Goal: Transaction & Acquisition: Obtain resource

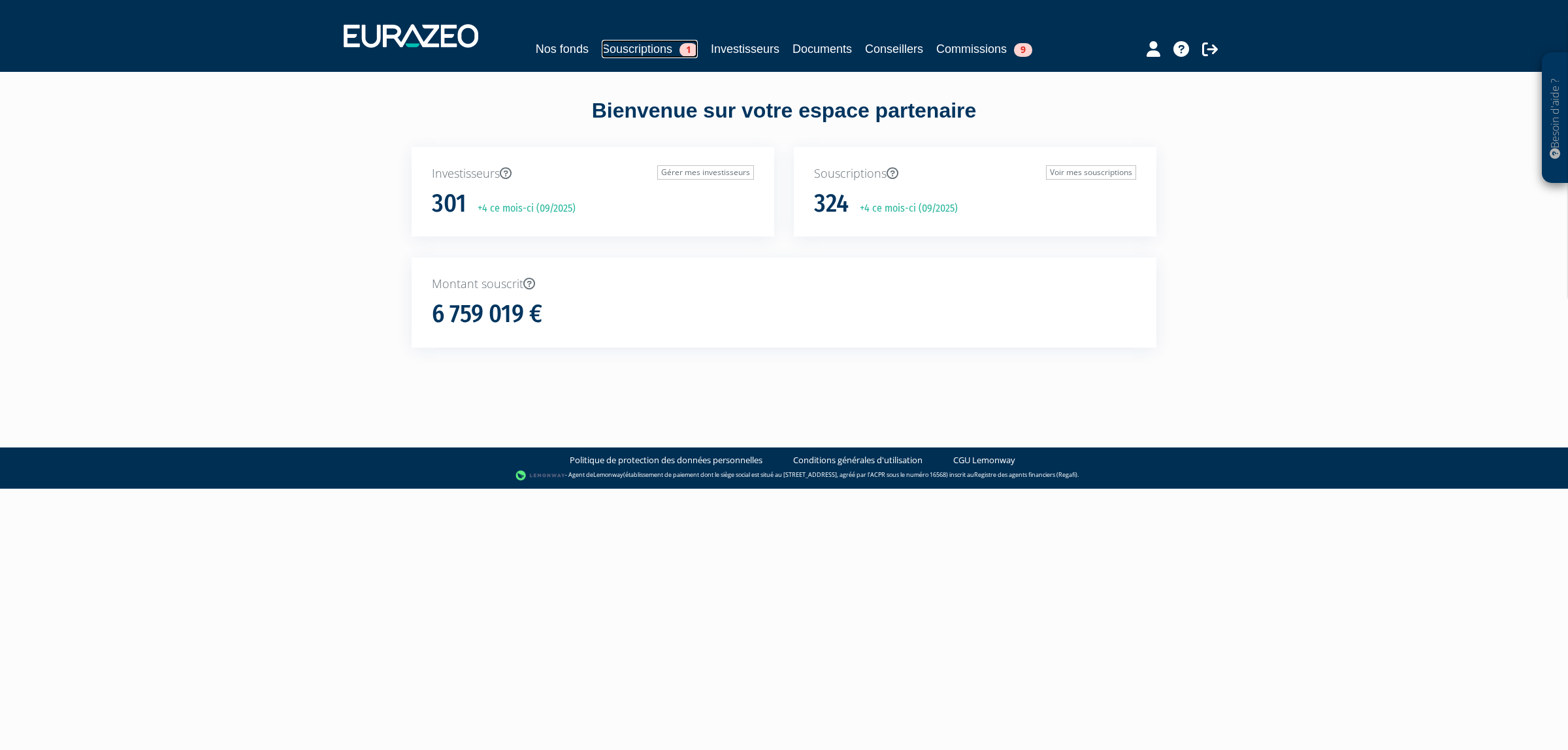
click at [616, 45] on link "Souscriptions 1" at bounding box center [649, 49] width 96 height 18
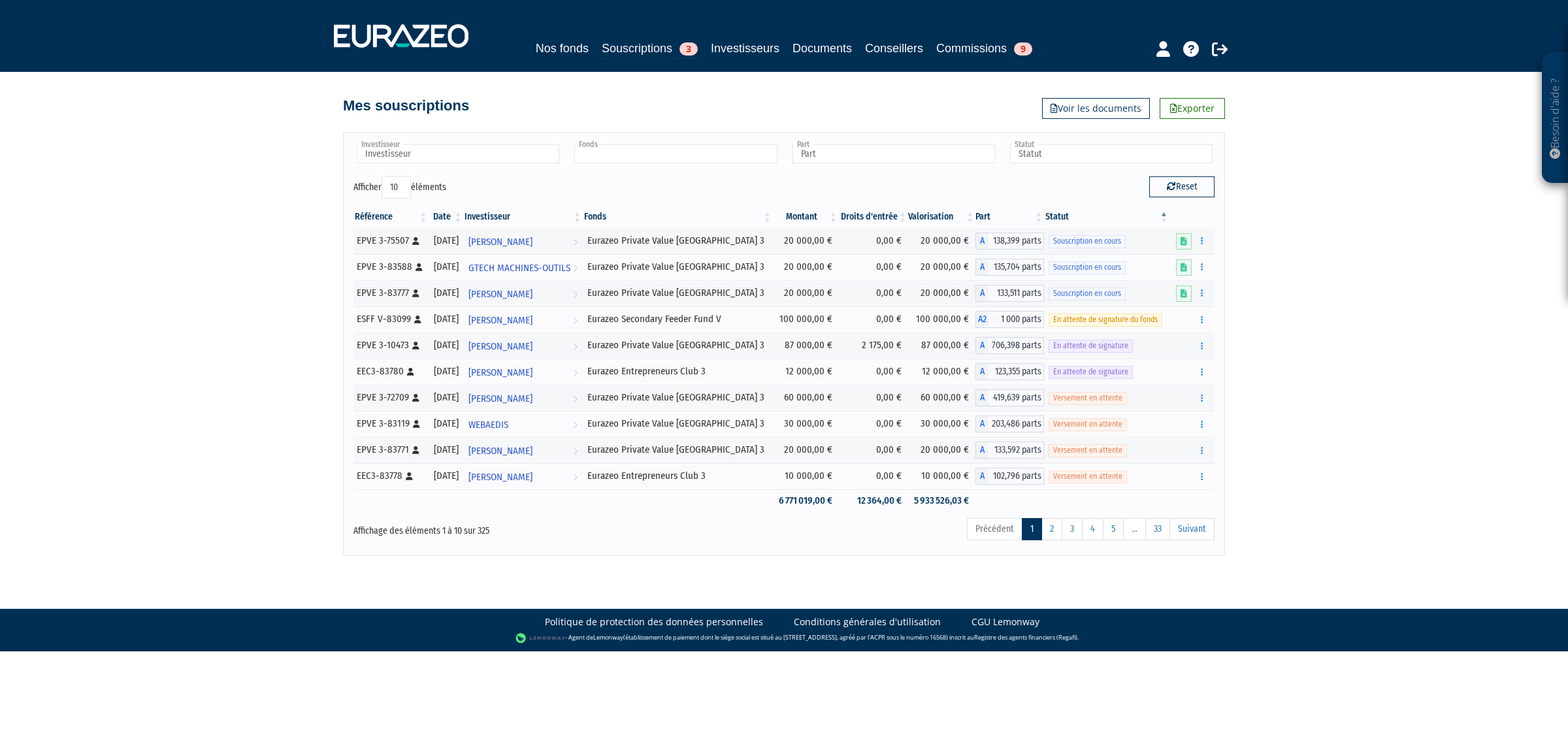
click at [647, 157] on input "text" at bounding box center [676, 154] width 203 height 19
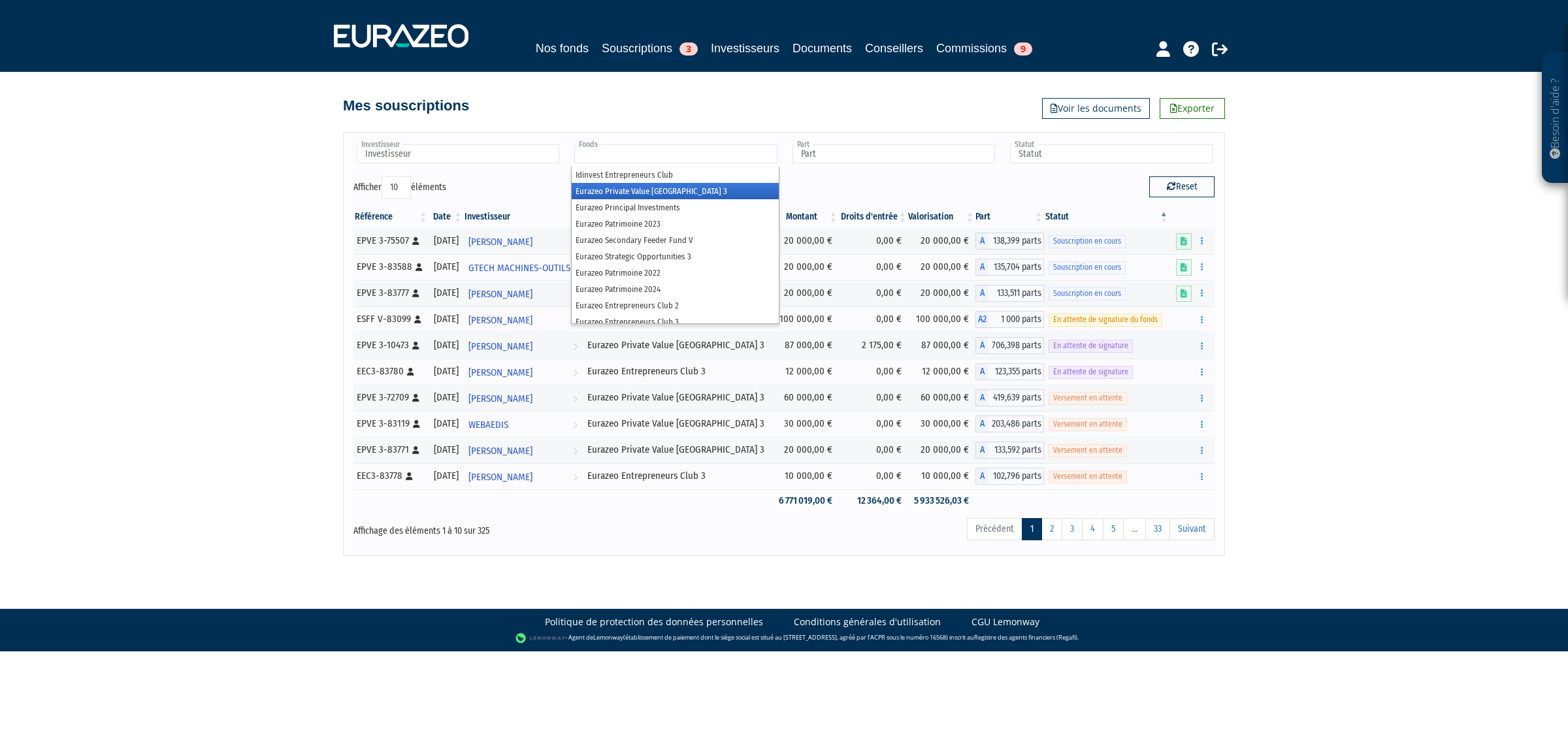
click at [655, 188] on li "Eurazeo Private Value [GEOGRAPHIC_DATA] 3" at bounding box center [675, 191] width 207 height 16
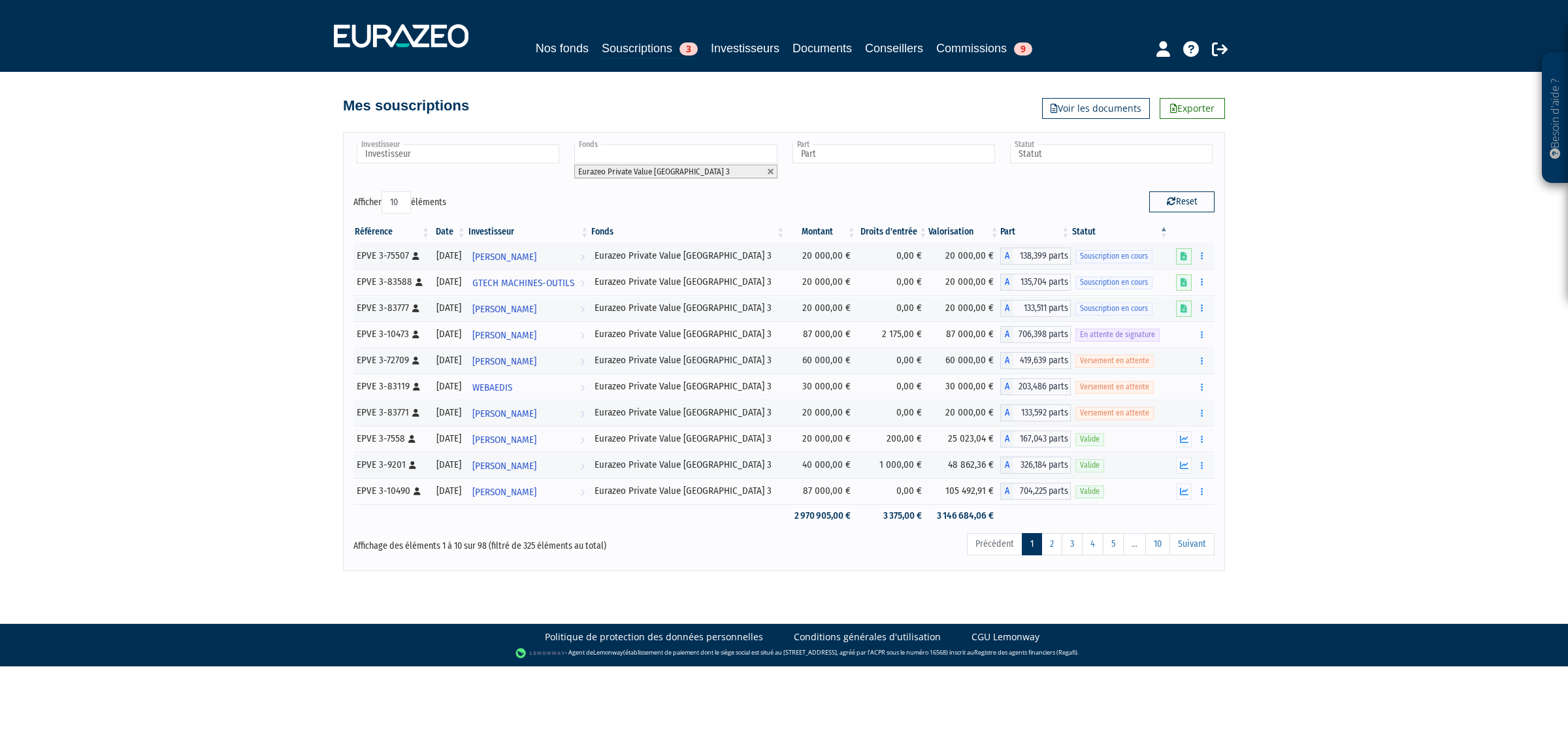
click at [467, 232] on th "Date" at bounding box center [449, 231] width 36 height 22
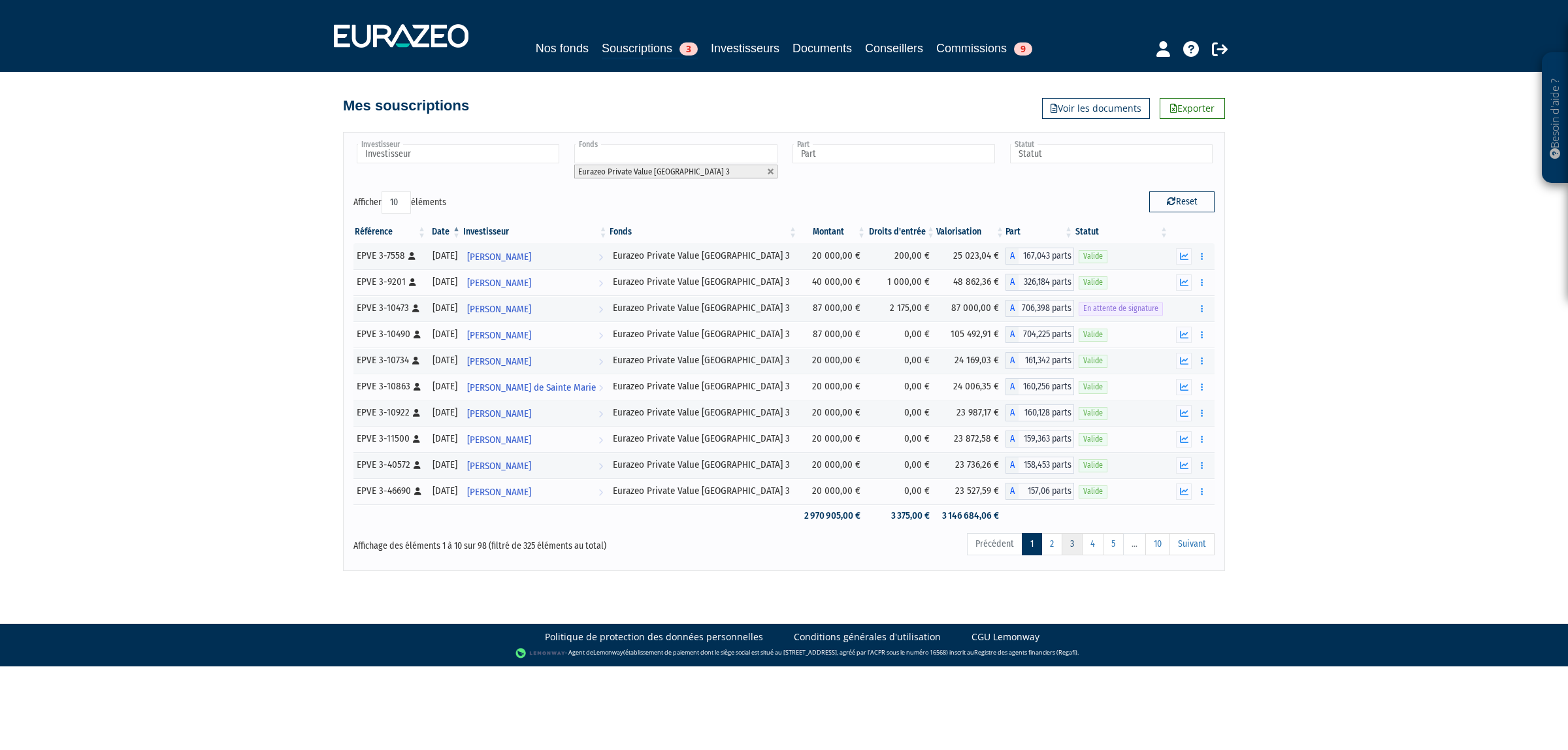
click at [1072, 546] on link "3" at bounding box center [1072, 544] width 21 height 22
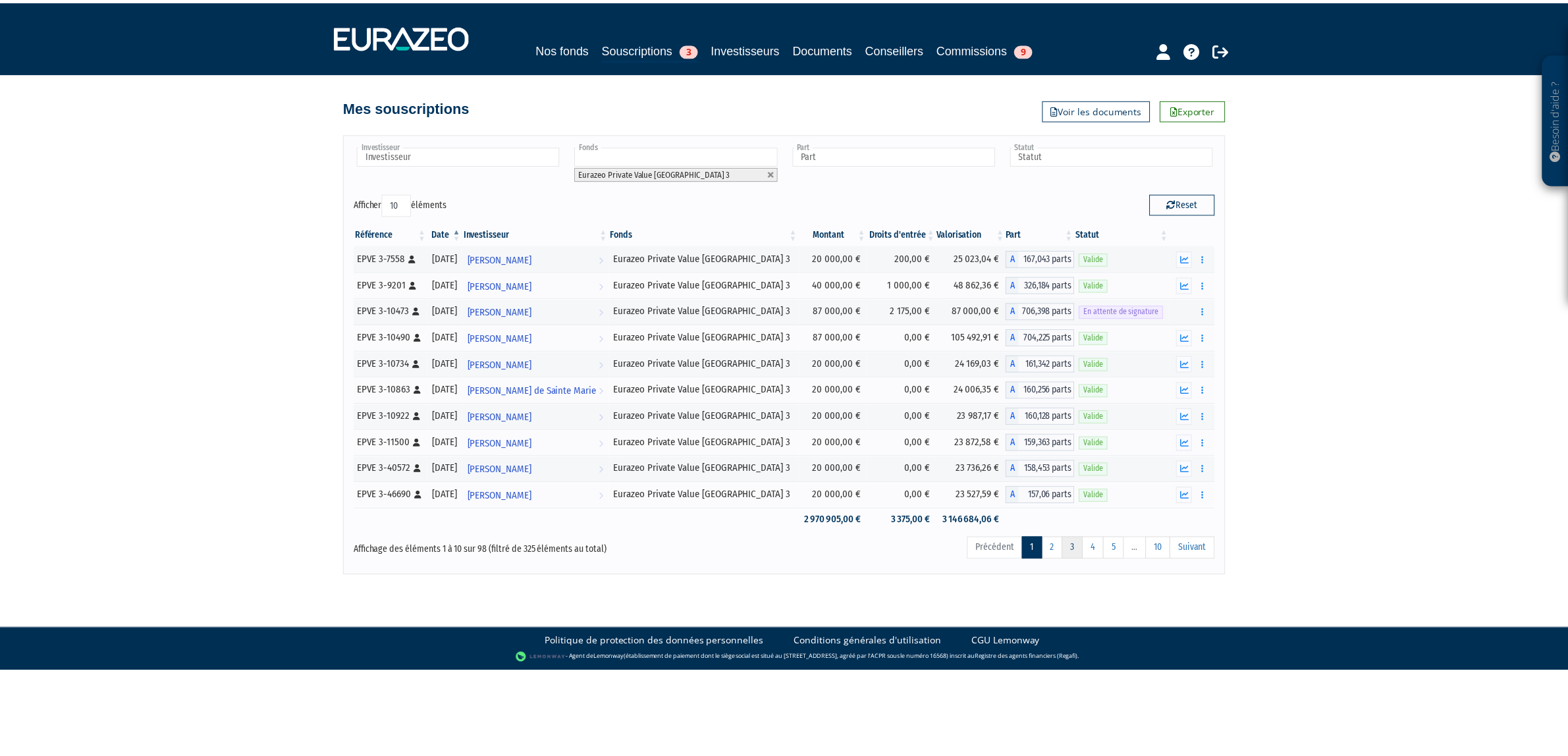
scroll to position [1710, 0]
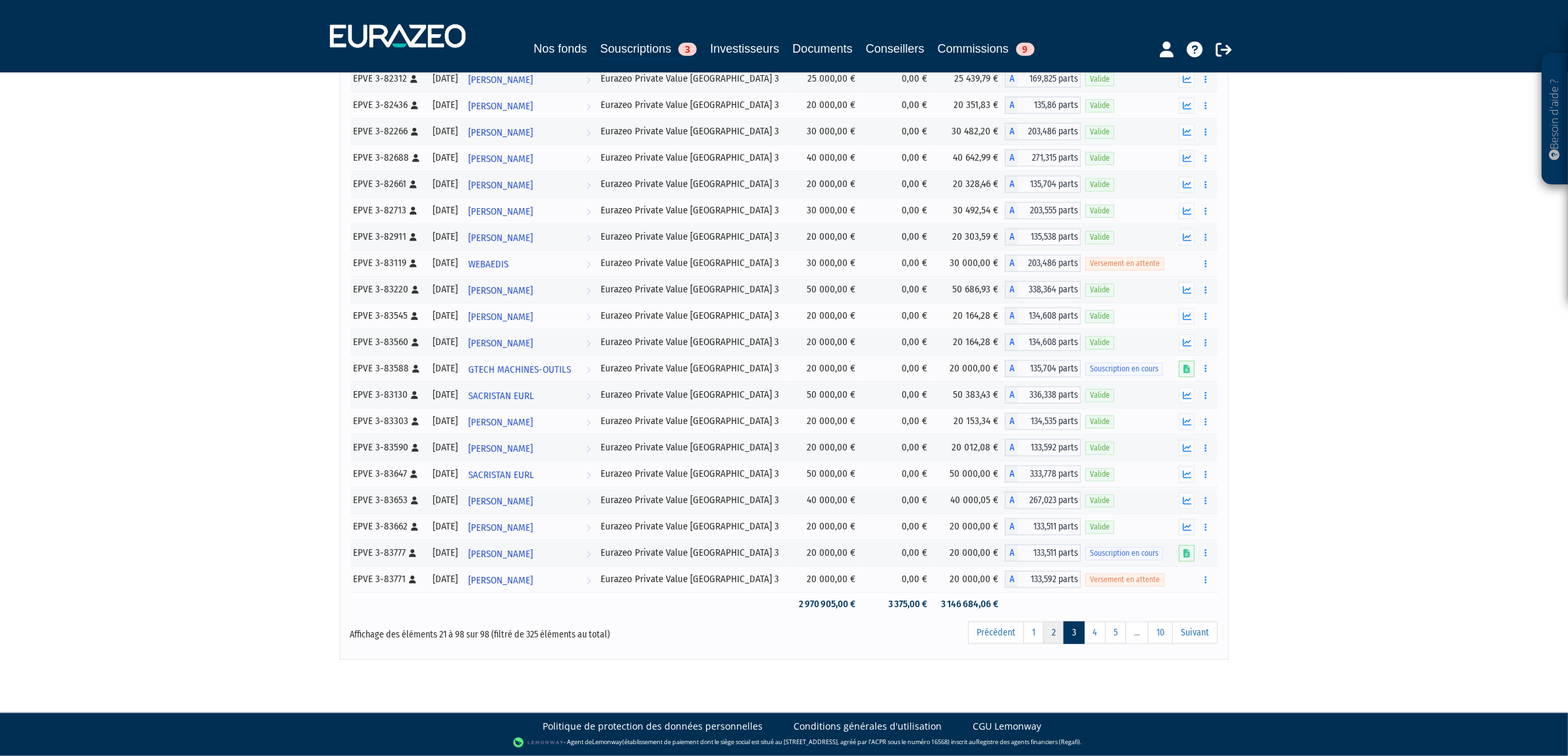
click at [1054, 644] on link "2" at bounding box center [1053, 633] width 21 height 22
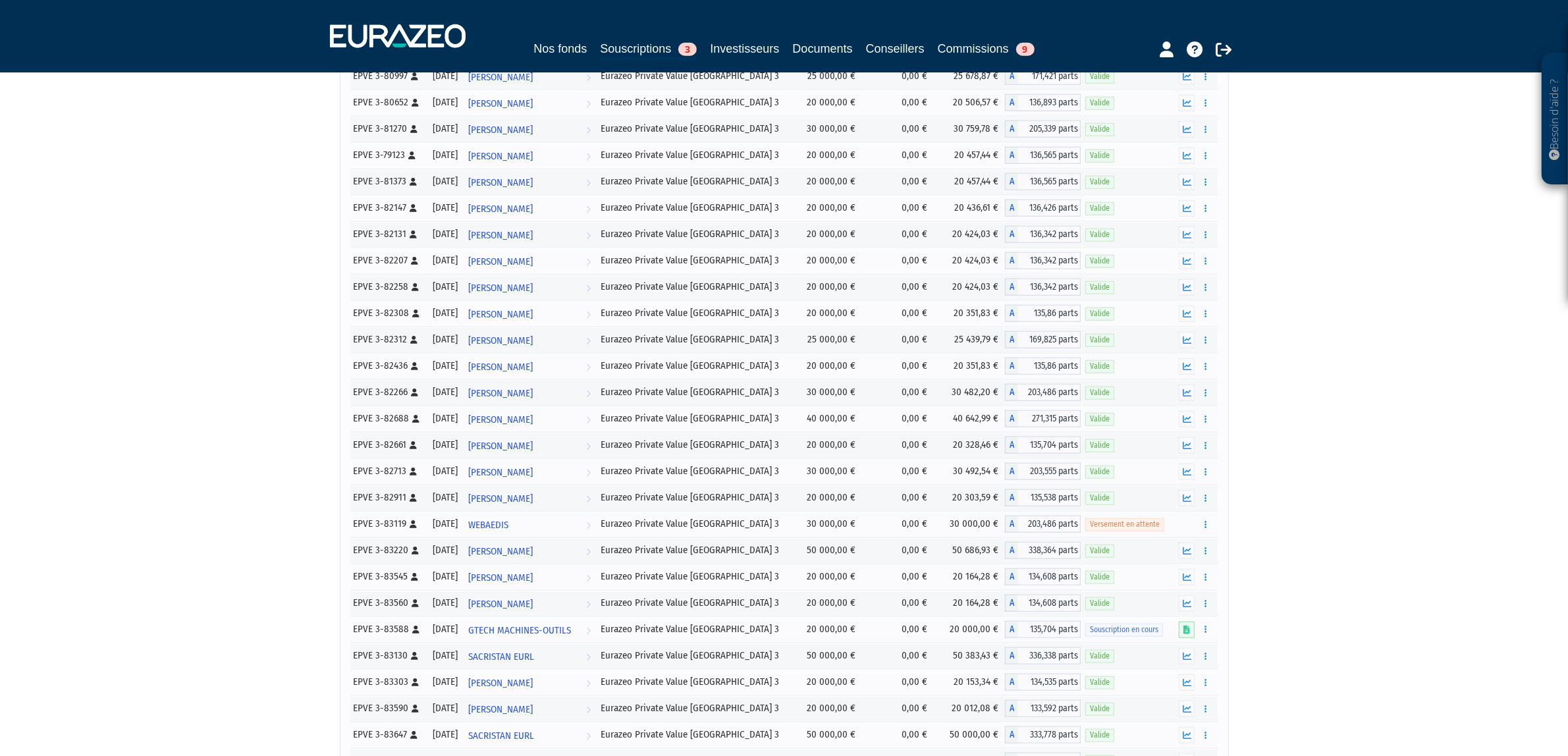
scroll to position [1977, 0]
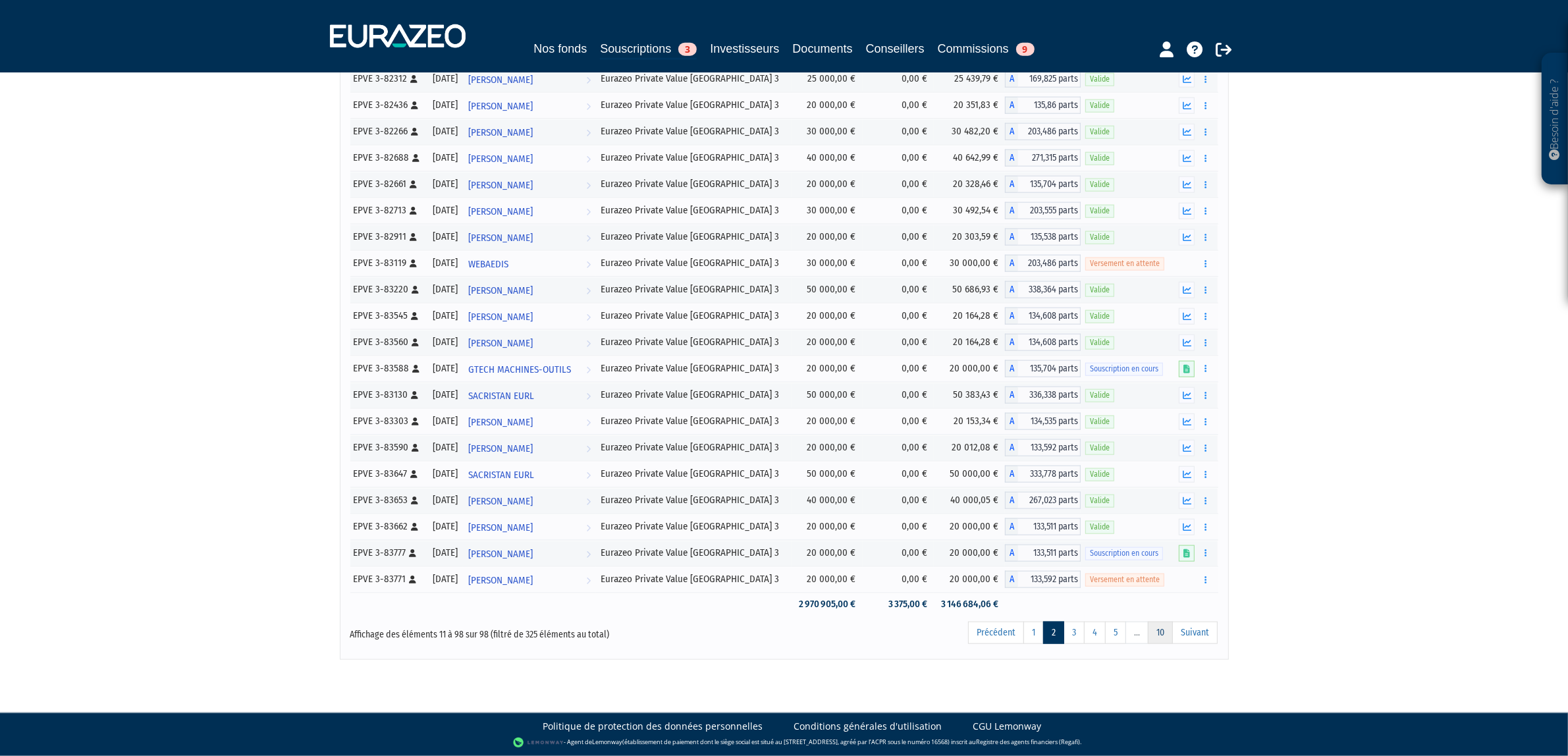
click at [1162, 644] on link "10" at bounding box center [1160, 633] width 25 height 22
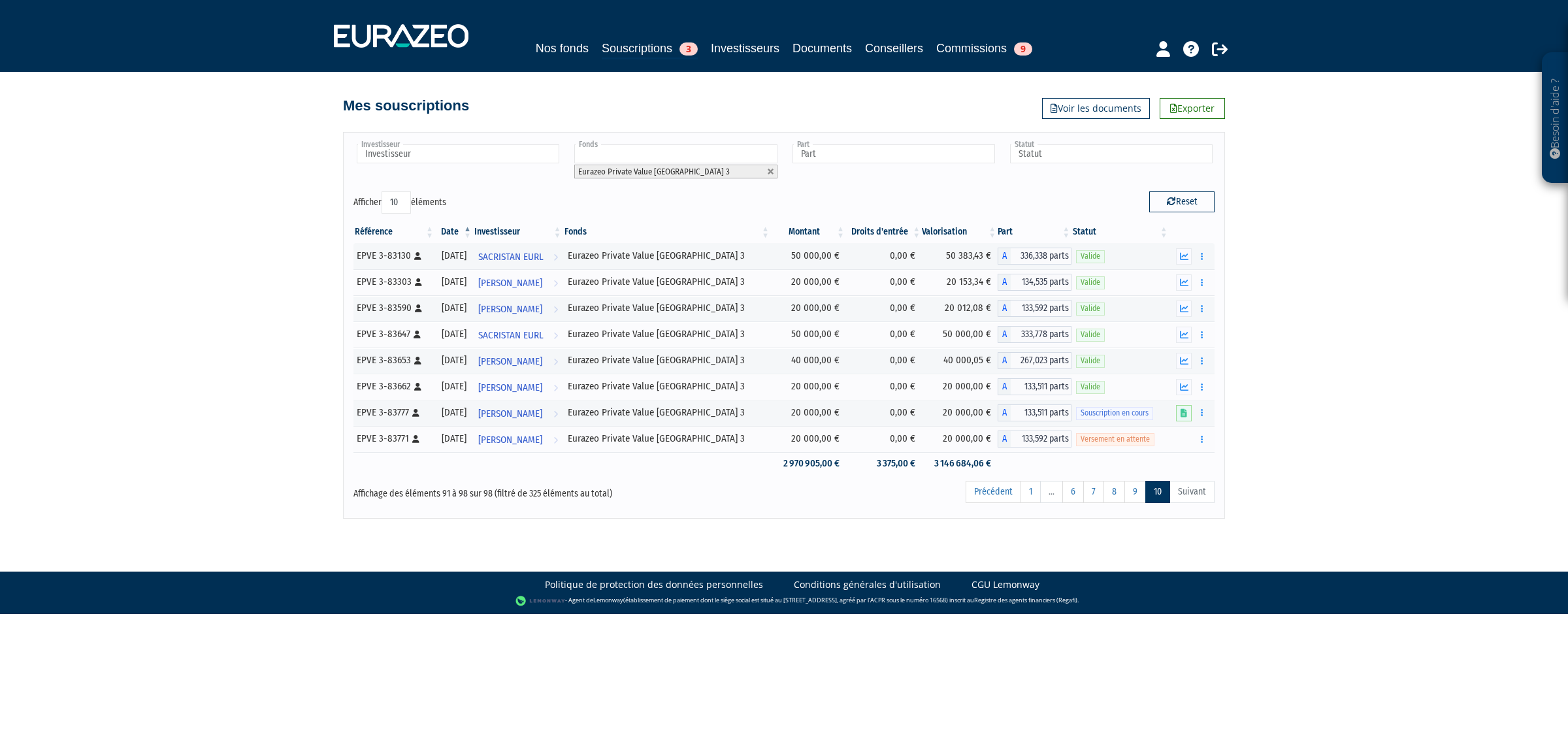
click at [1044, 495] on ul "Précédent 1 … 6 7 8 9 10 Suivant" at bounding box center [1090, 492] width 249 height 22
click at [1070, 500] on link "6" at bounding box center [1073, 492] width 22 height 22
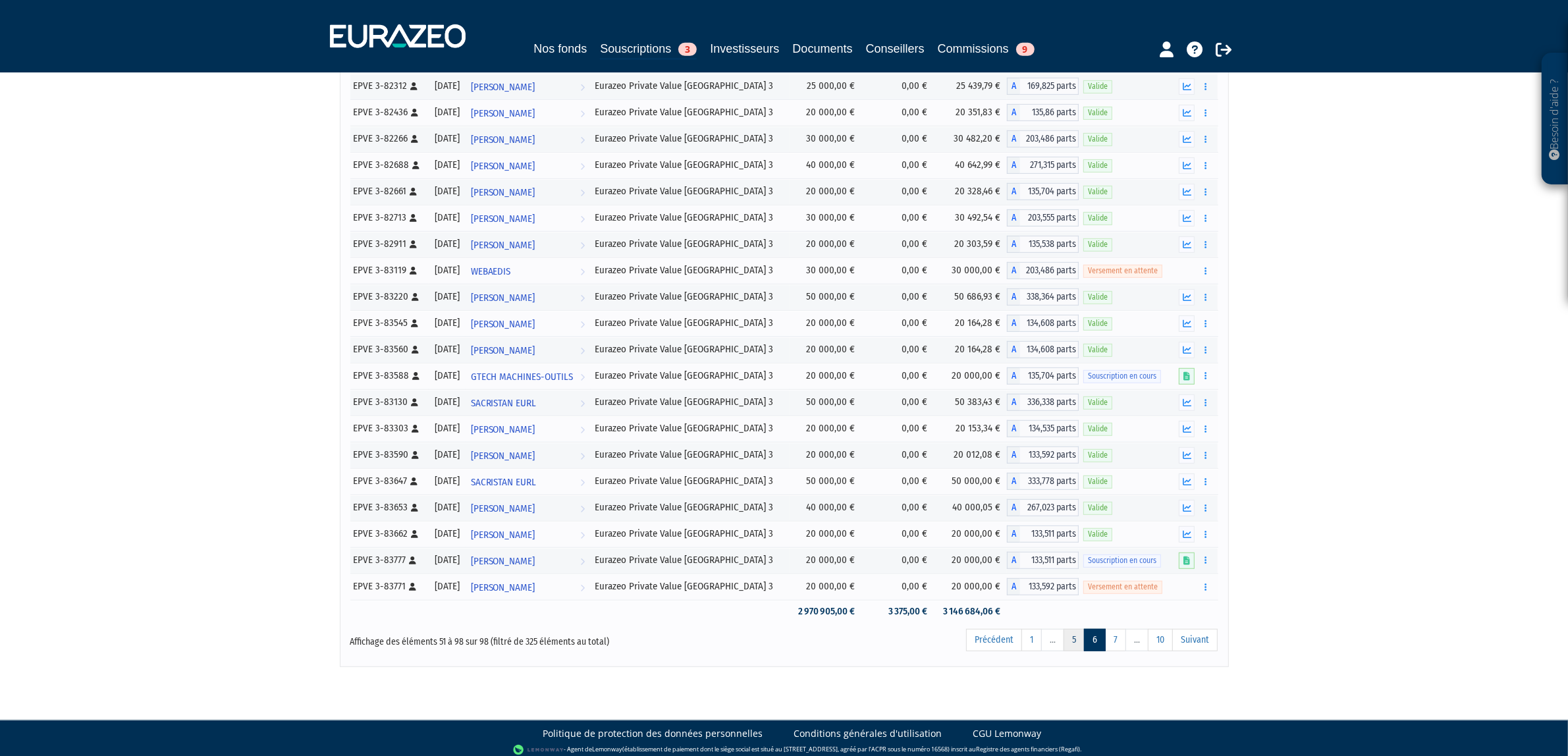
click at [1068, 651] on link "5" at bounding box center [1074, 640] width 21 height 22
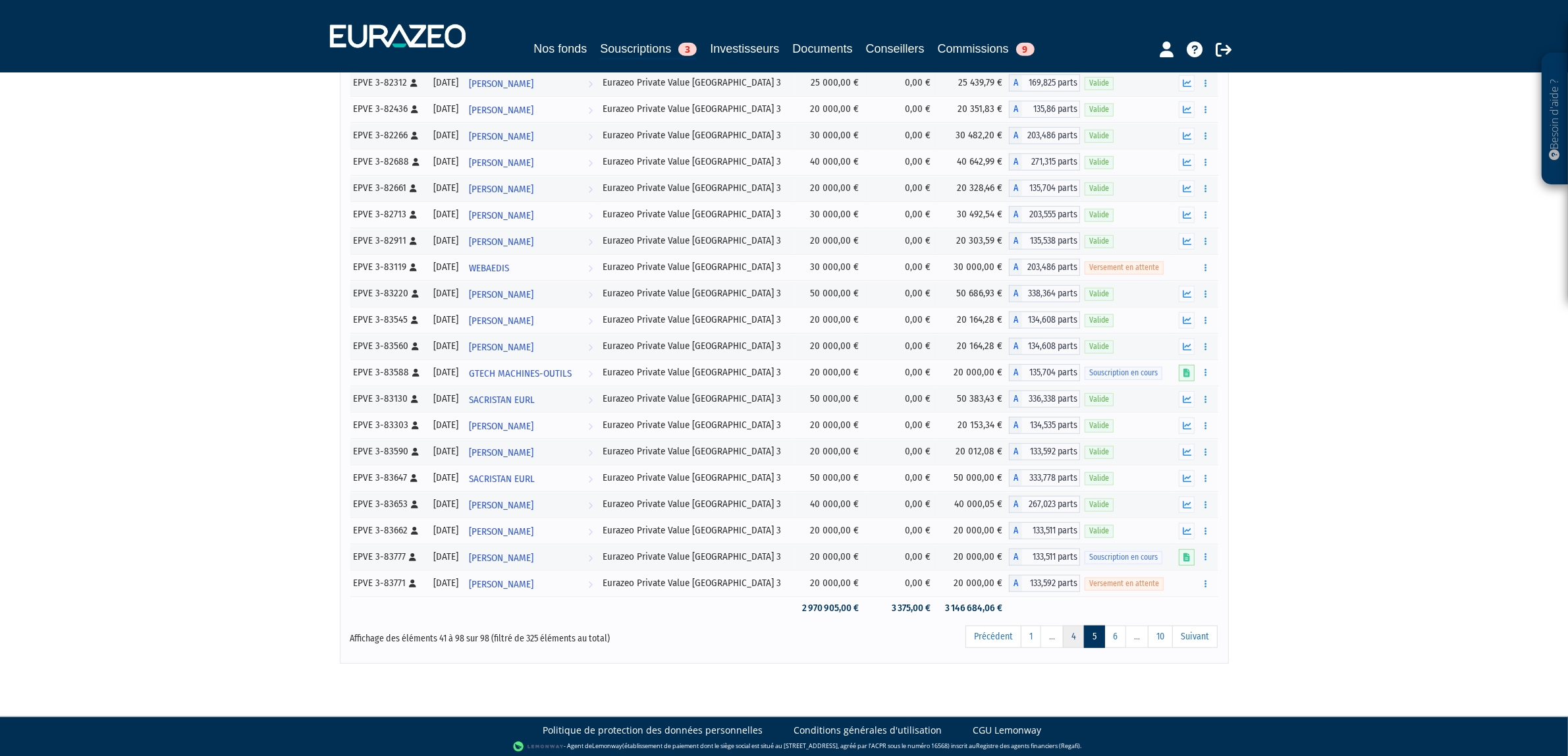
click at [1069, 648] on link "4" at bounding box center [1074, 637] width 22 height 22
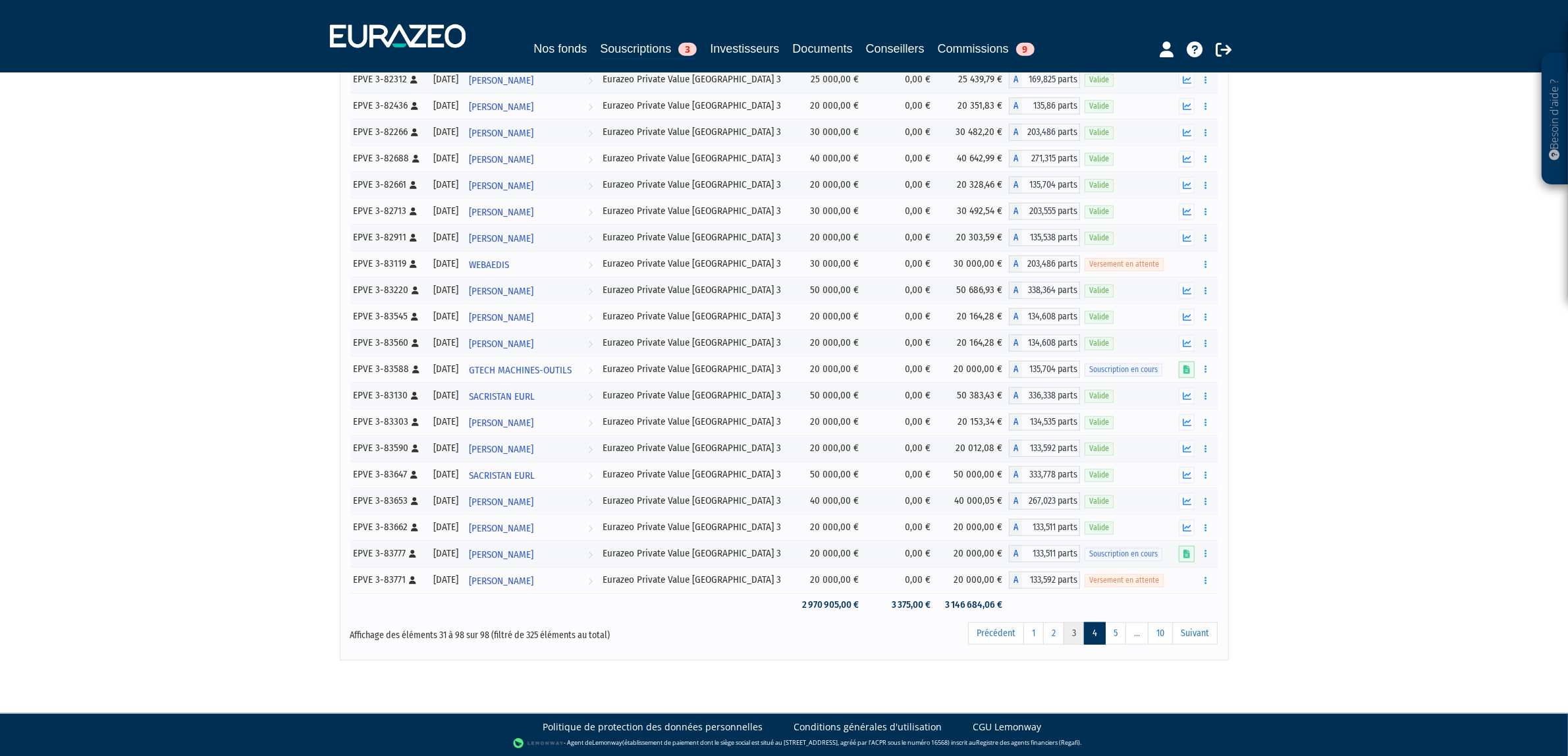
click at [1069, 645] on link "3" at bounding box center [1074, 634] width 21 height 22
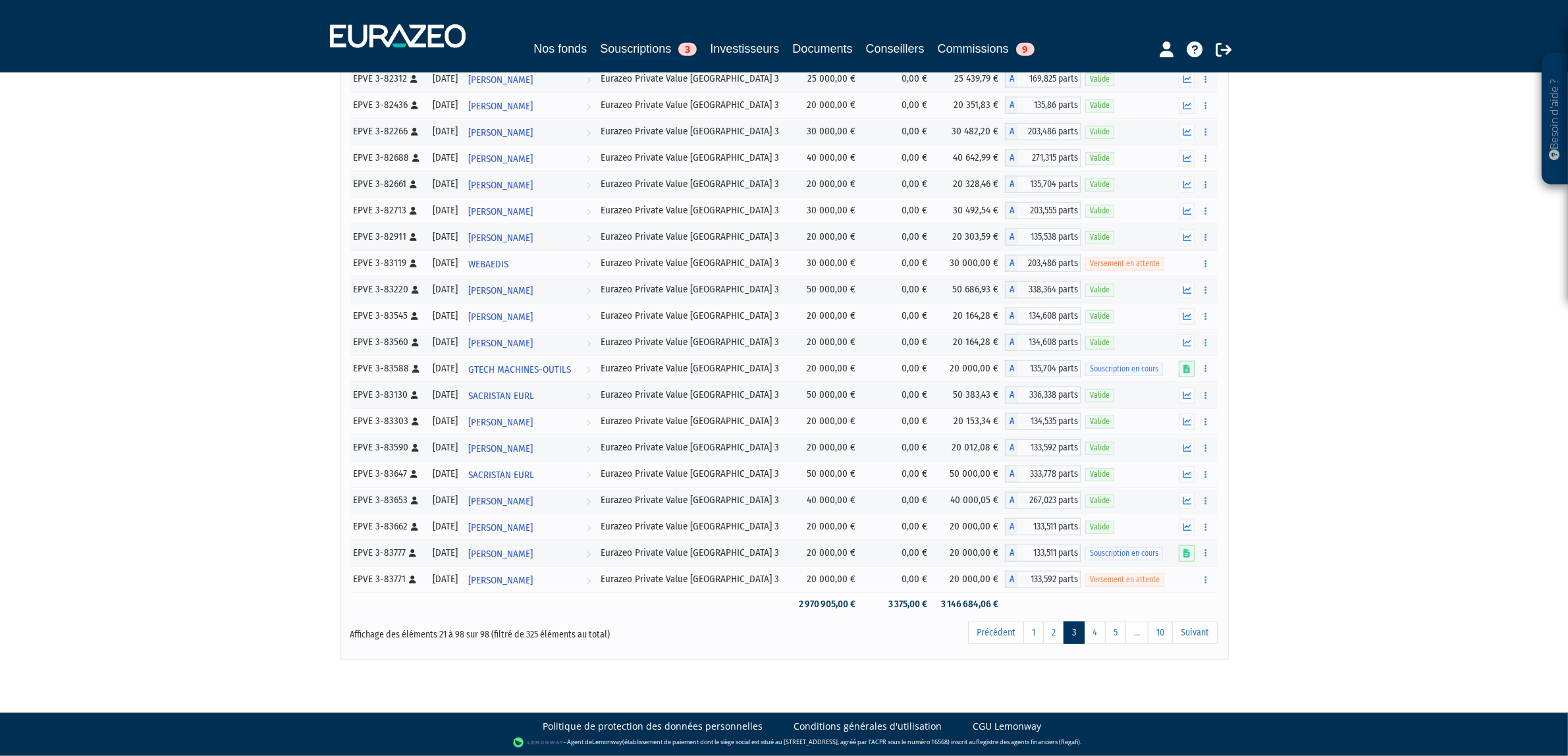
click at [1064, 644] on link "3" at bounding box center [1074, 633] width 21 height 22
click at [1055, 644] on link "2" at bounding box center [1053, 633] width 21 height 22
click at [1031, 644] on link "1" at bounding box center [1034, 633] width 20 height 22
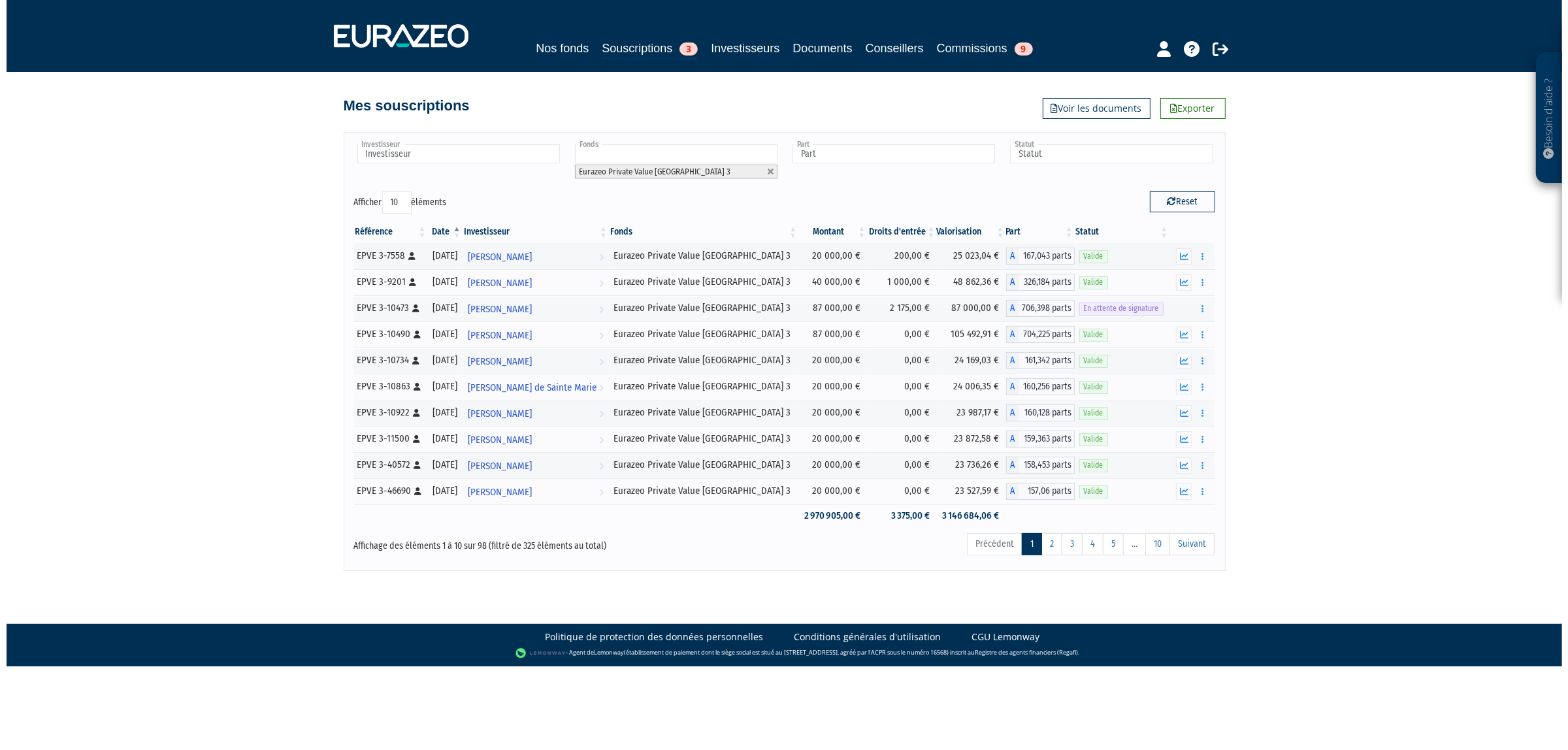
scroll to position [0, 0]
click at [1049, 553] on link "2" at bounding box center [1052, 544] width 21 height 22
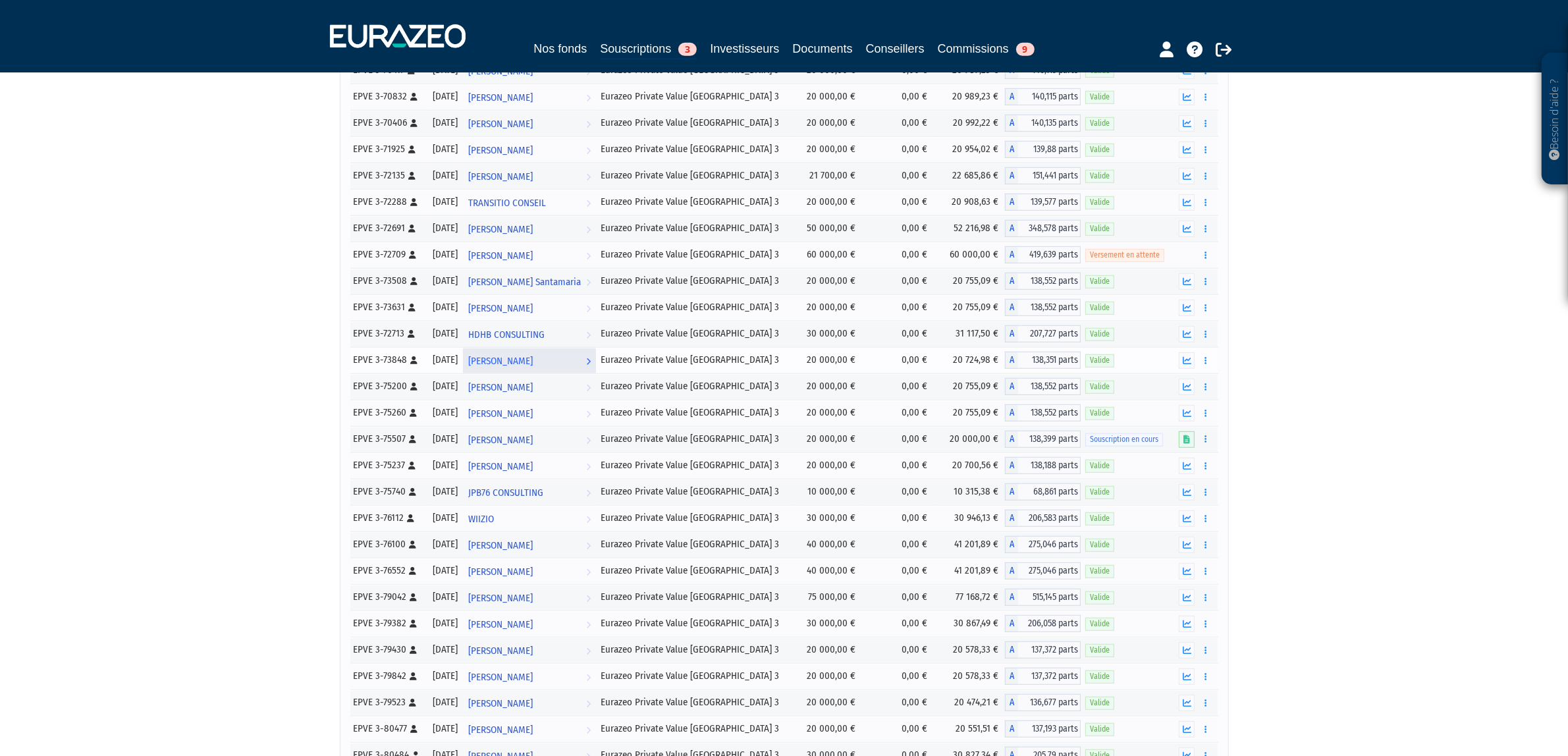
scroll to position [989, 0]
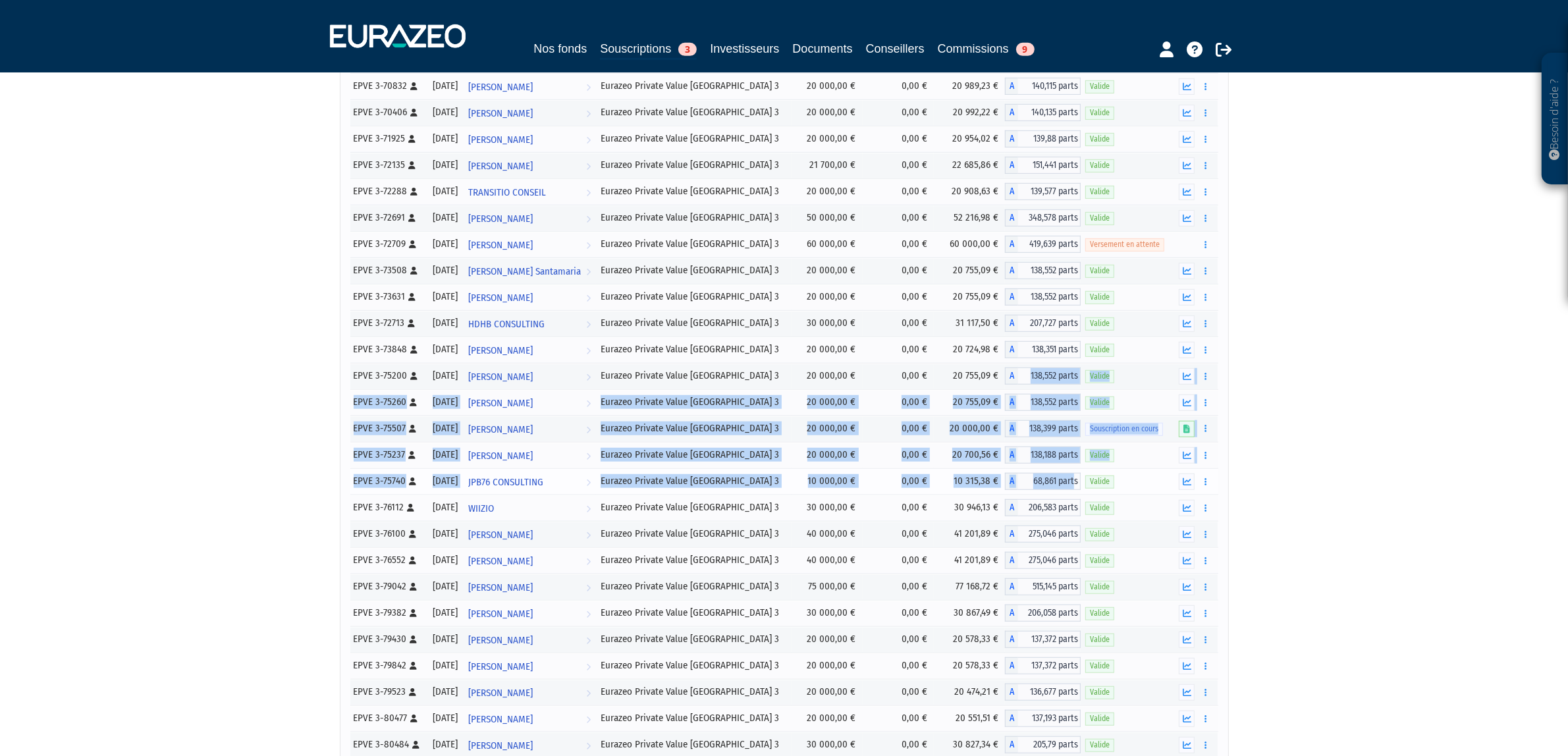
drag, startPoint x: 1018, startPoint y: 392, endPoint x: 1072, endPoint y: 486, distance: 108.4
click at [1072, 486] on tbody "AGILECH" at bounding box center [784, 428] width 868 height 2342
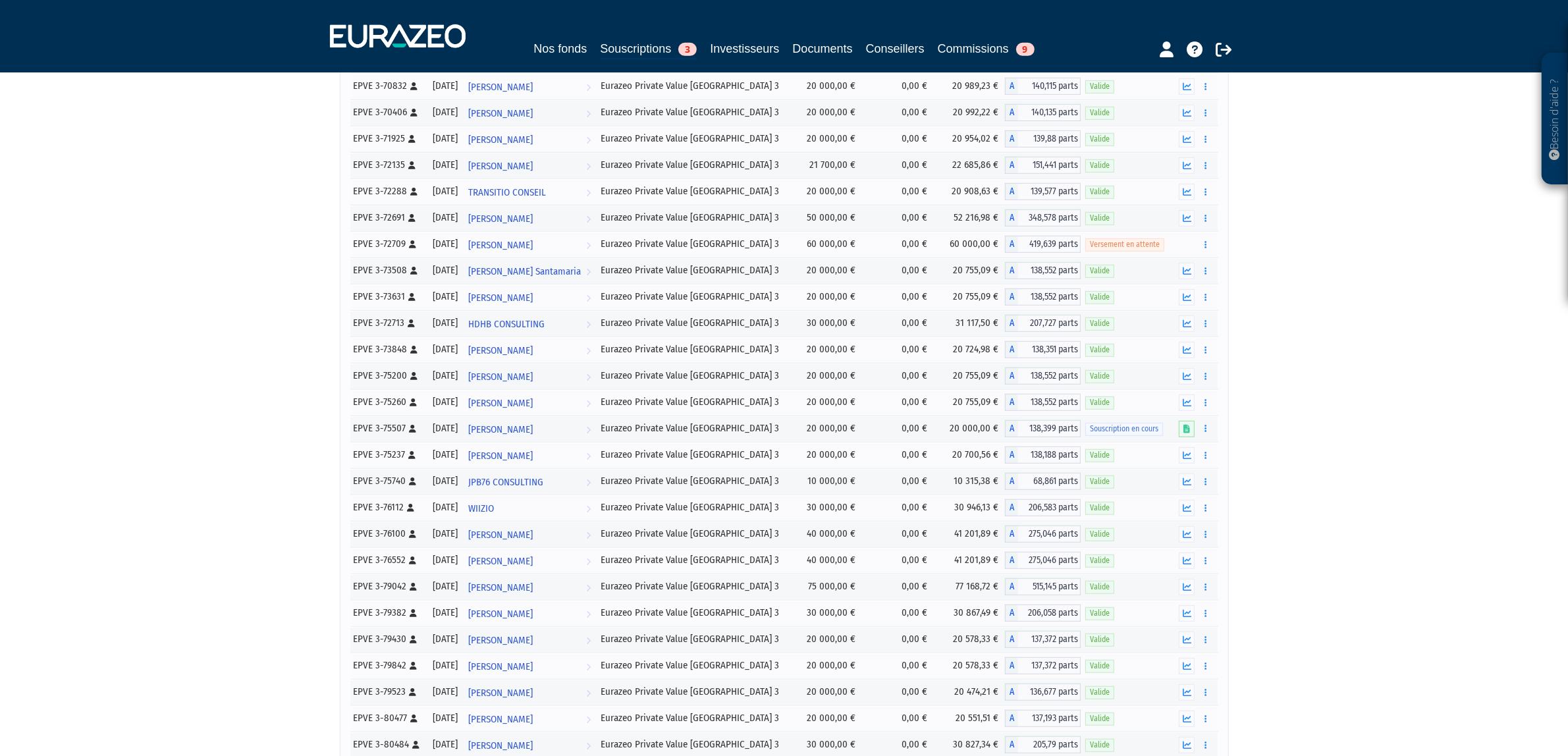
click at [1459, 482] on div "Besoin d'aide ? × J'ai besoin d'aide Si vous avez une question à propos du fonc…" at bounding box center [784, 326] width 1568 height 2631
drag, startPoint x: 346, startPoint y: 384, endPoint x: 458, endPoint y: 406, distance: 114.1
click at [458, 406] on div "Référence Date Investisseur Fonds Montant Droits d'entrée Valorisation Part Sta…" at bounding box center [784, 416] width 887 height 2373
click at [275, 407] on div "Besoin d'aide ? × J'ai besoin d'aide Si vous avez une question à propos du fonc…" at bounding box center [784, 326] width 1568 height 2631
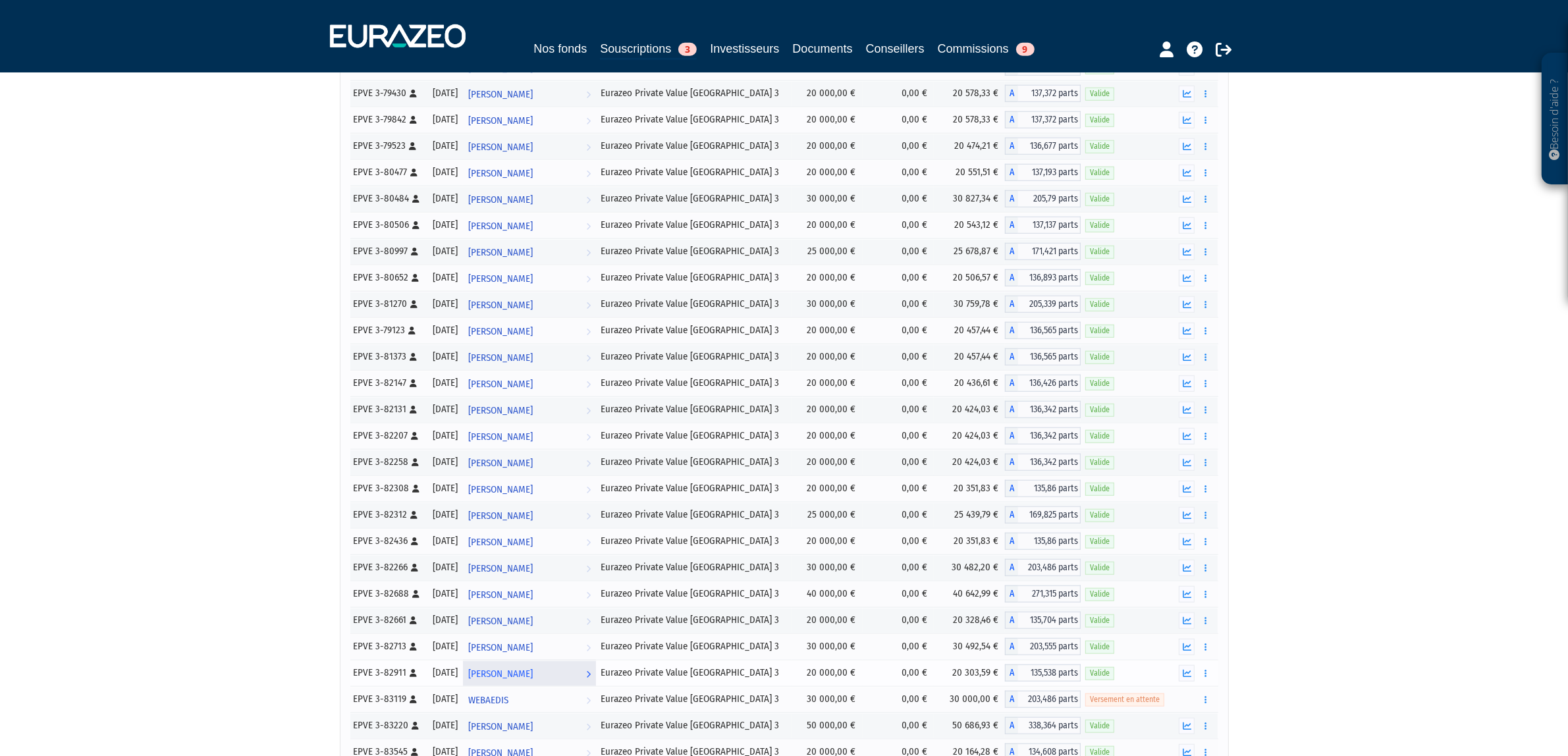
scroll to position [1563, 0]
drag, startPoint x: 432, startPoint y: 393, endPoint x: 1174, endPoint y: 584, distance: 766.2
copy tbody "03/01/2025 Aurélie Gernigon Voir l'investisseur Eurazeo Private Value Europe 3 …"
drag, startPoint x: 1281, startPoint y: 400, endPoint x: 1312, endPoint y: 402, distance: 31.1
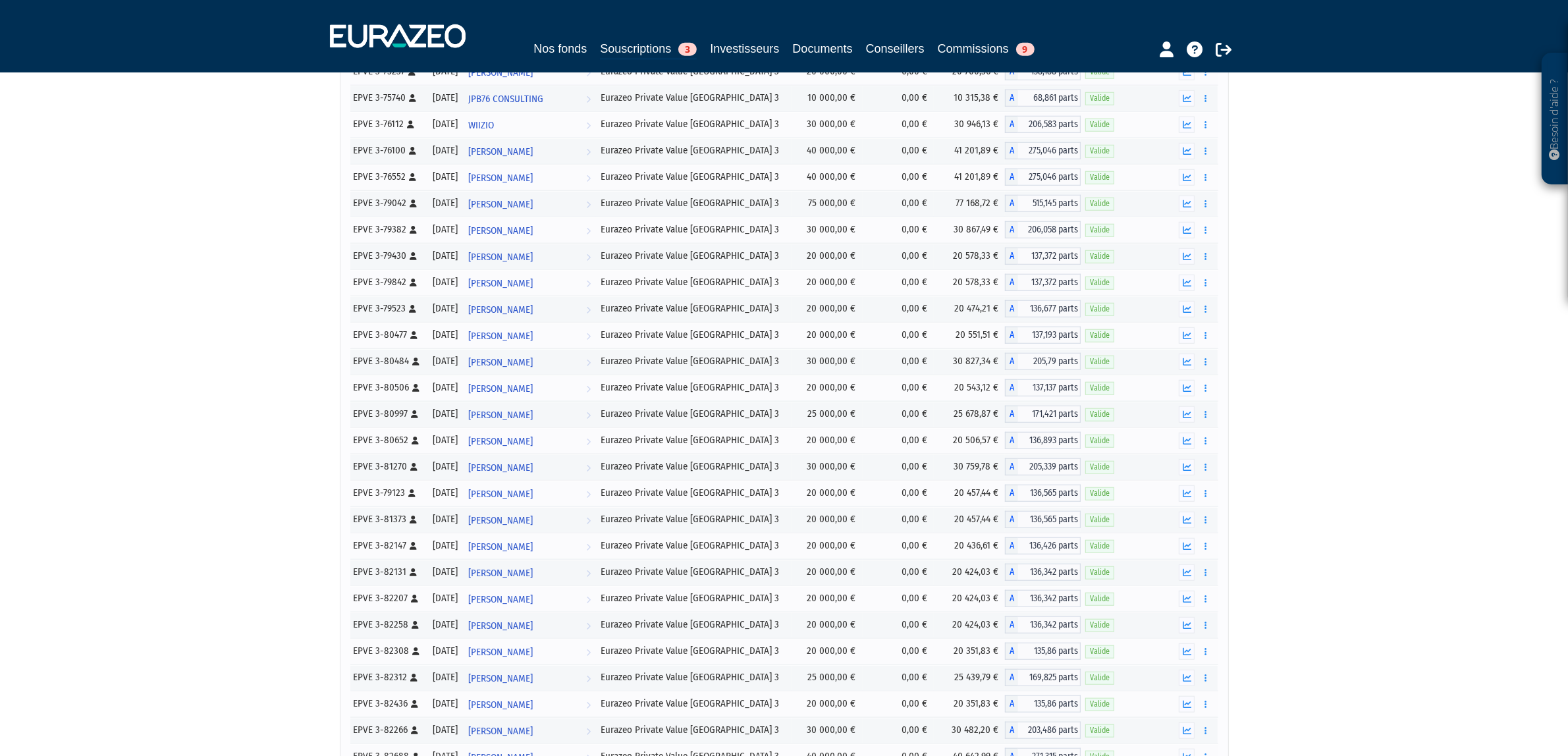
scroll to position [1399, 0]
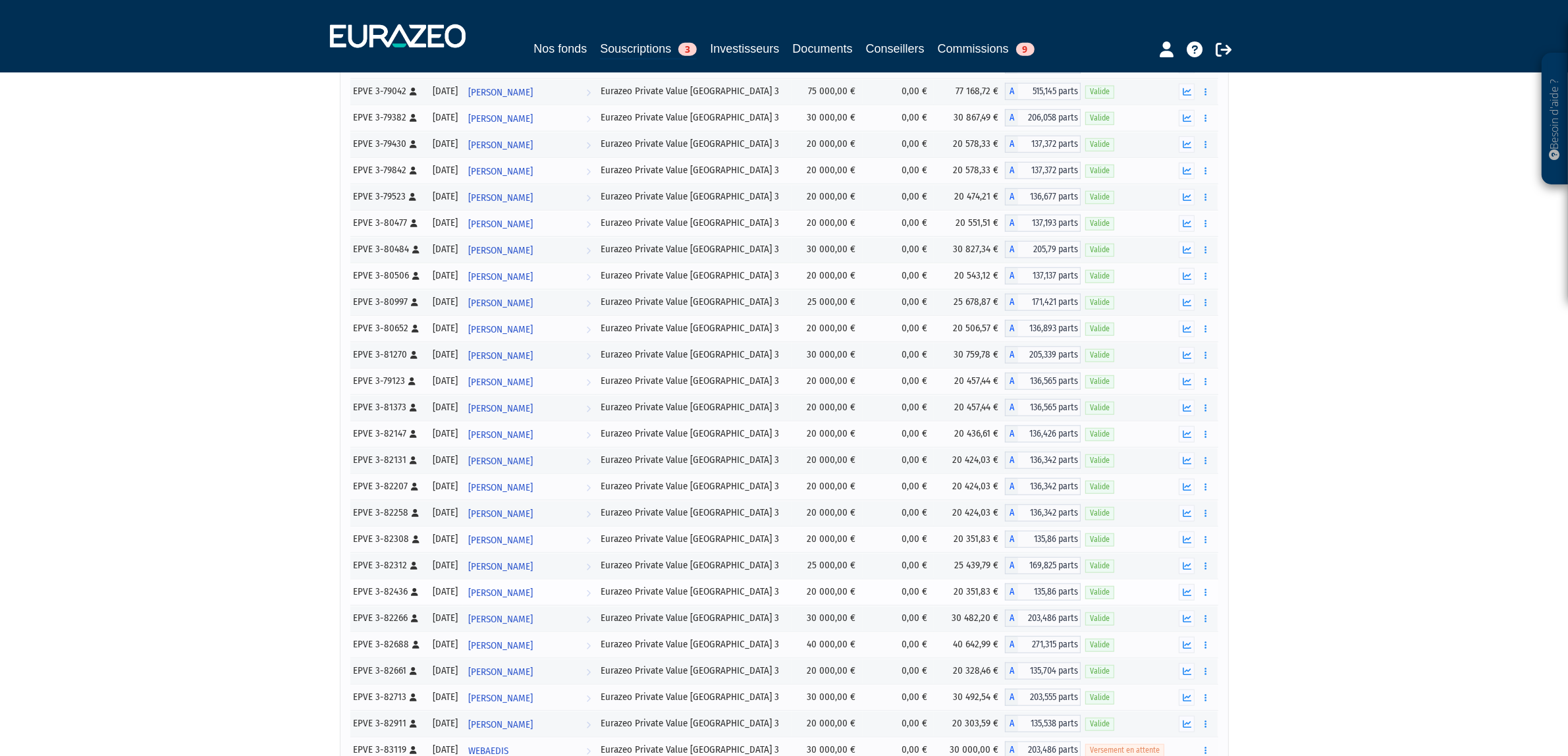
scroll to position [1524, 0]
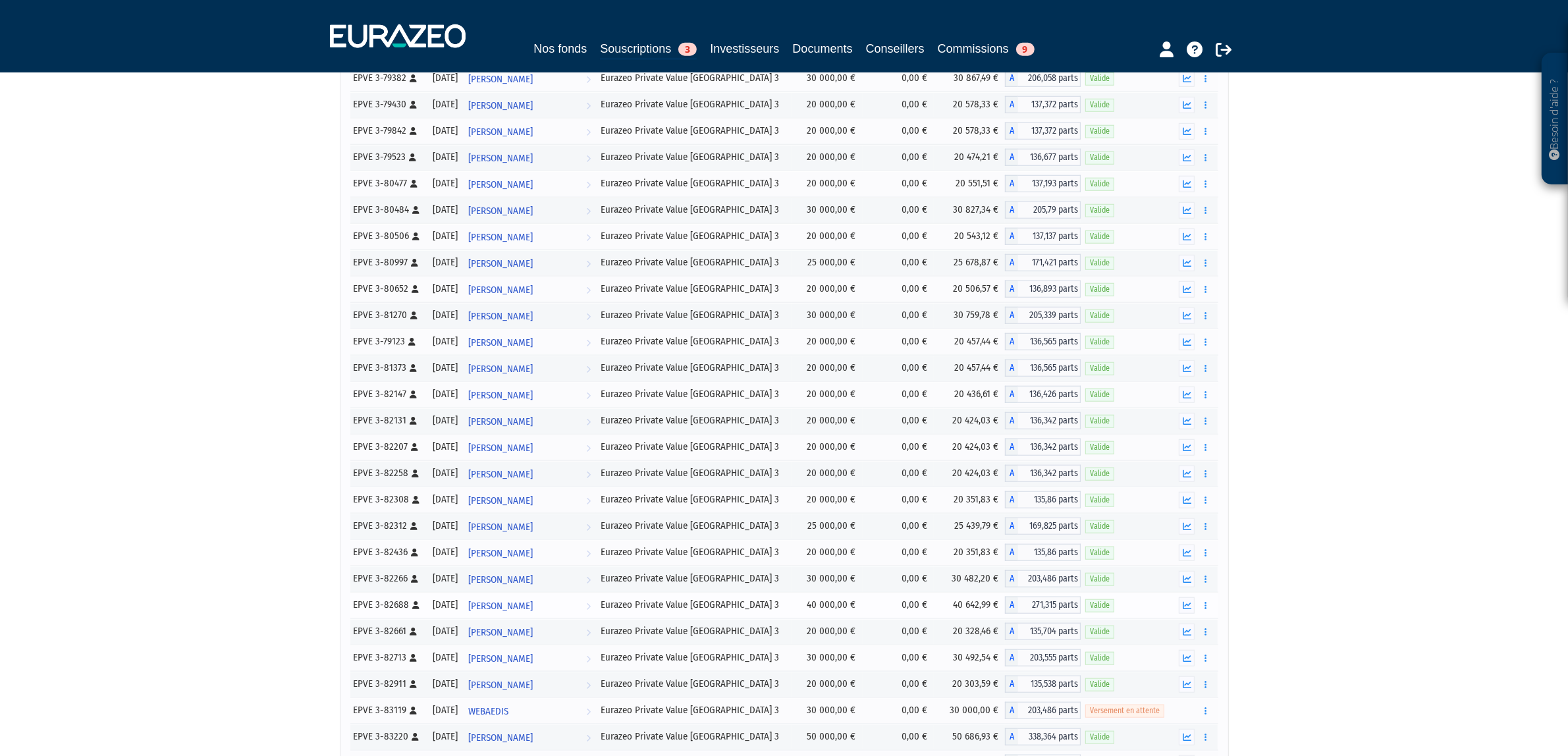
drag, startPoint x: 354, startPoint y: 311, endPoint x: 1164, endPoint y: 627, distance: 869.5
copy tbody "EPVE 3-75200 [Français] Personne physique 03/01/2025 Aurélie Gernigon Voir l'in…"
drag, startPoint x: 1312, startPoint y: 318, endPoint x: 1334, endPoint y: 318, distance: 22.0
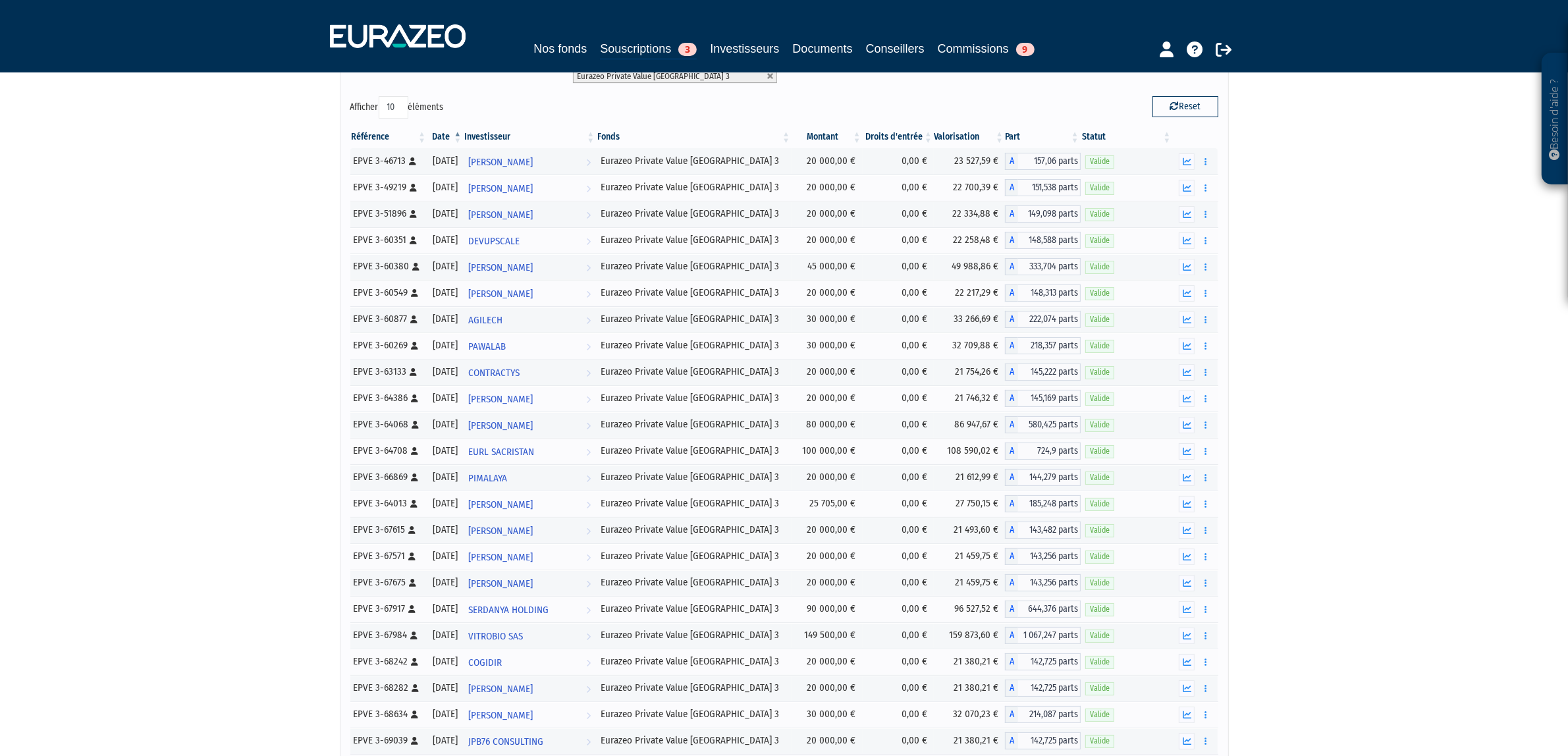
scroll to position [0, 0]
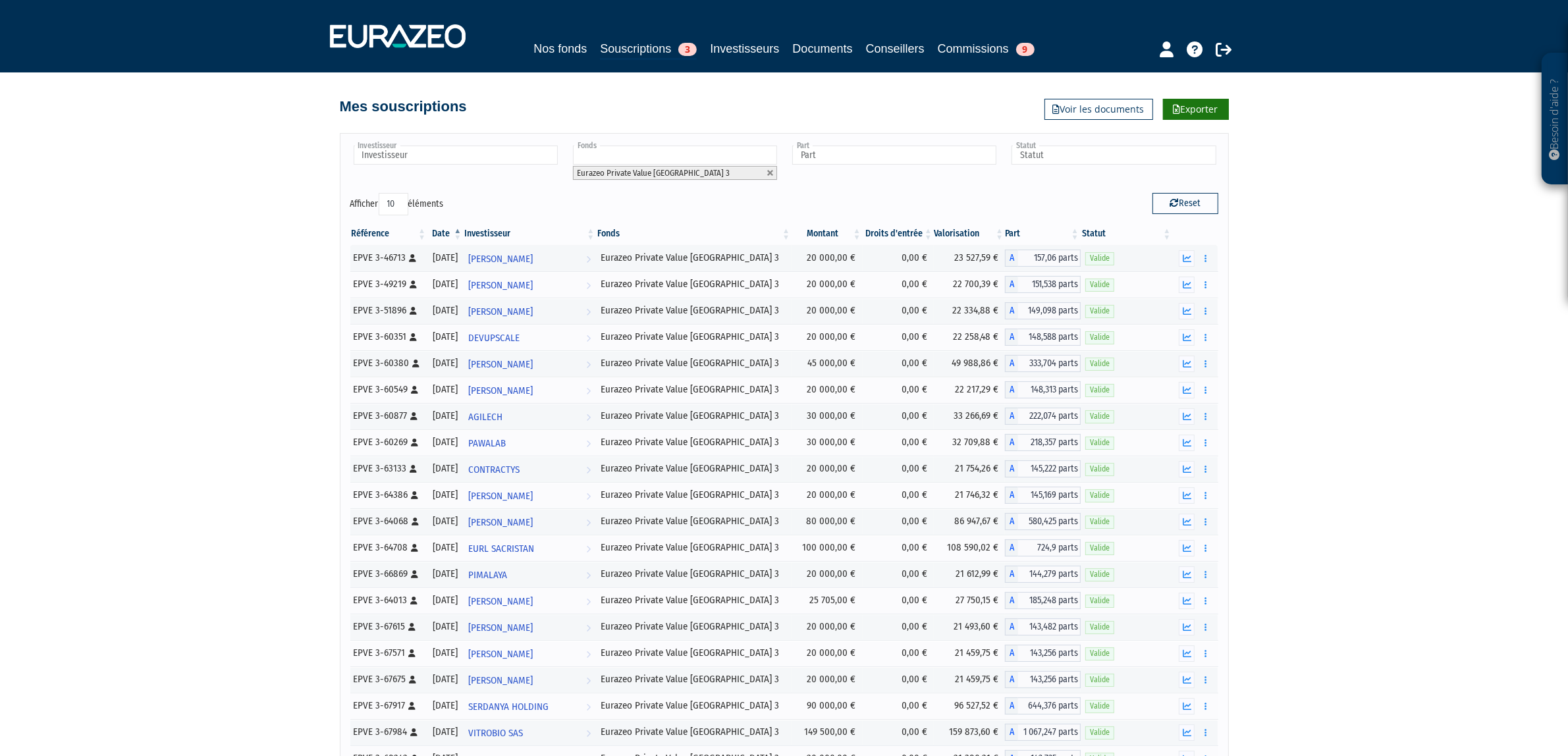
click at [1215, 113] on link "Exporter" at bounding box center [1196, 109] width 66 height 21
click at [1187, 109] on link "Exporter" at bounding box center [1196, 109] width 66 height 21
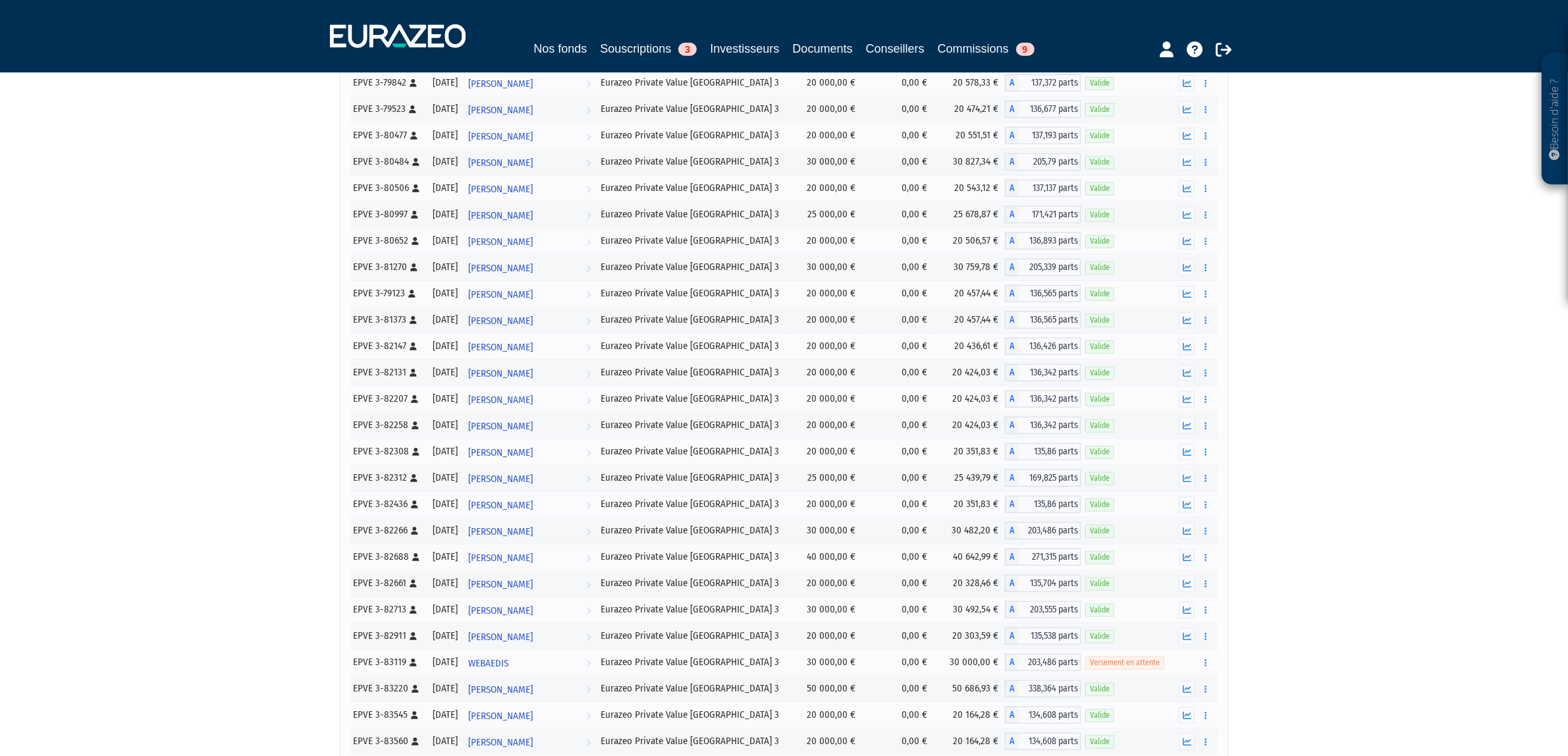
scroll to position [1734, 0]
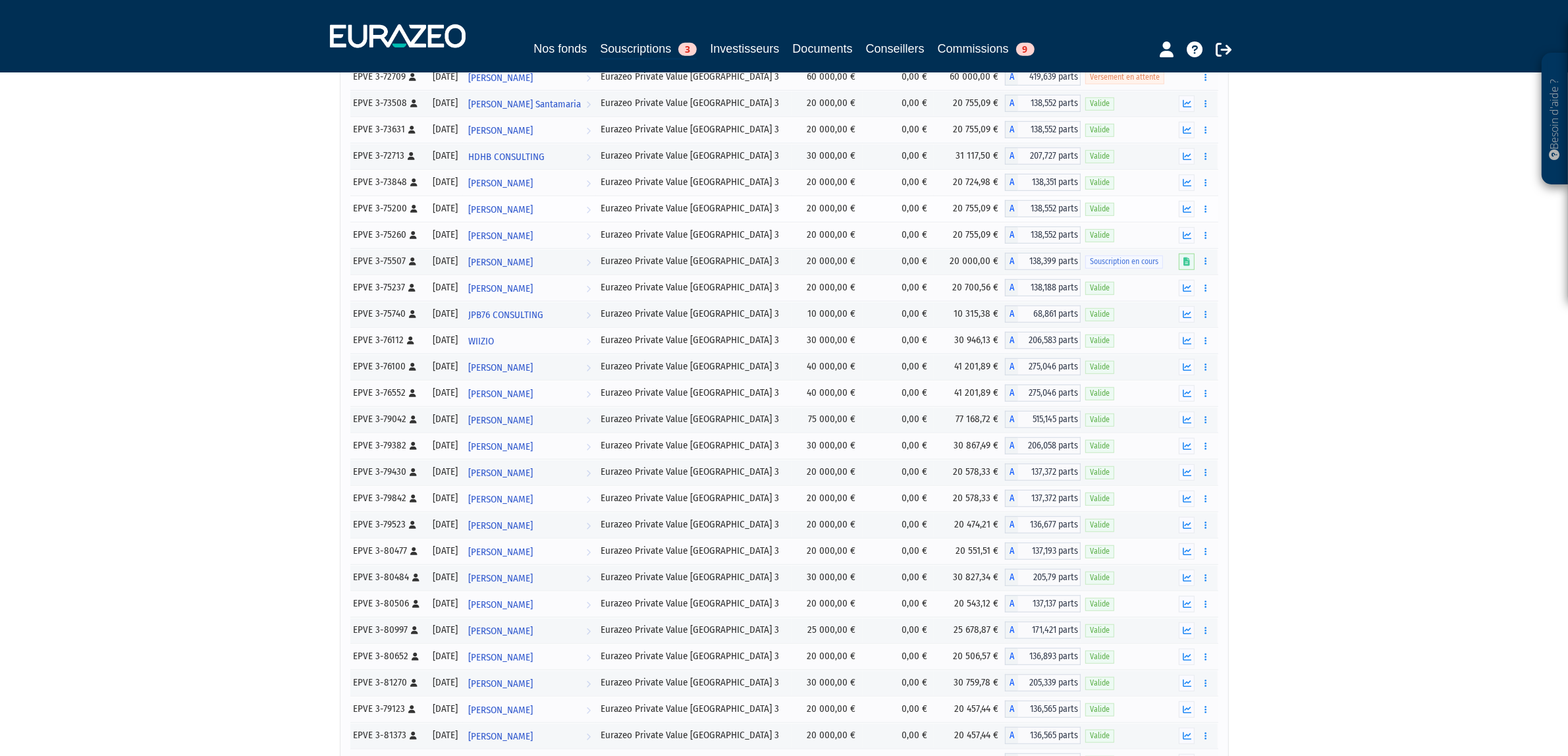
scroll to position [1156, 0]
drag, startPoint x: 439, startPoint y: 225, endPoint x: 660, endPoint y: 376, distance: 267.7
click at [654, 373] on tbody "AGILECH" at bounding box center [784, 259] width 868 height 2342
click at [1416, 403] on div "Besoin d'aide ? × J'ai besoin d'aide Si vous avez une question à propos du fonc…" at bounding box center [784, 159] width 1568 height 2631
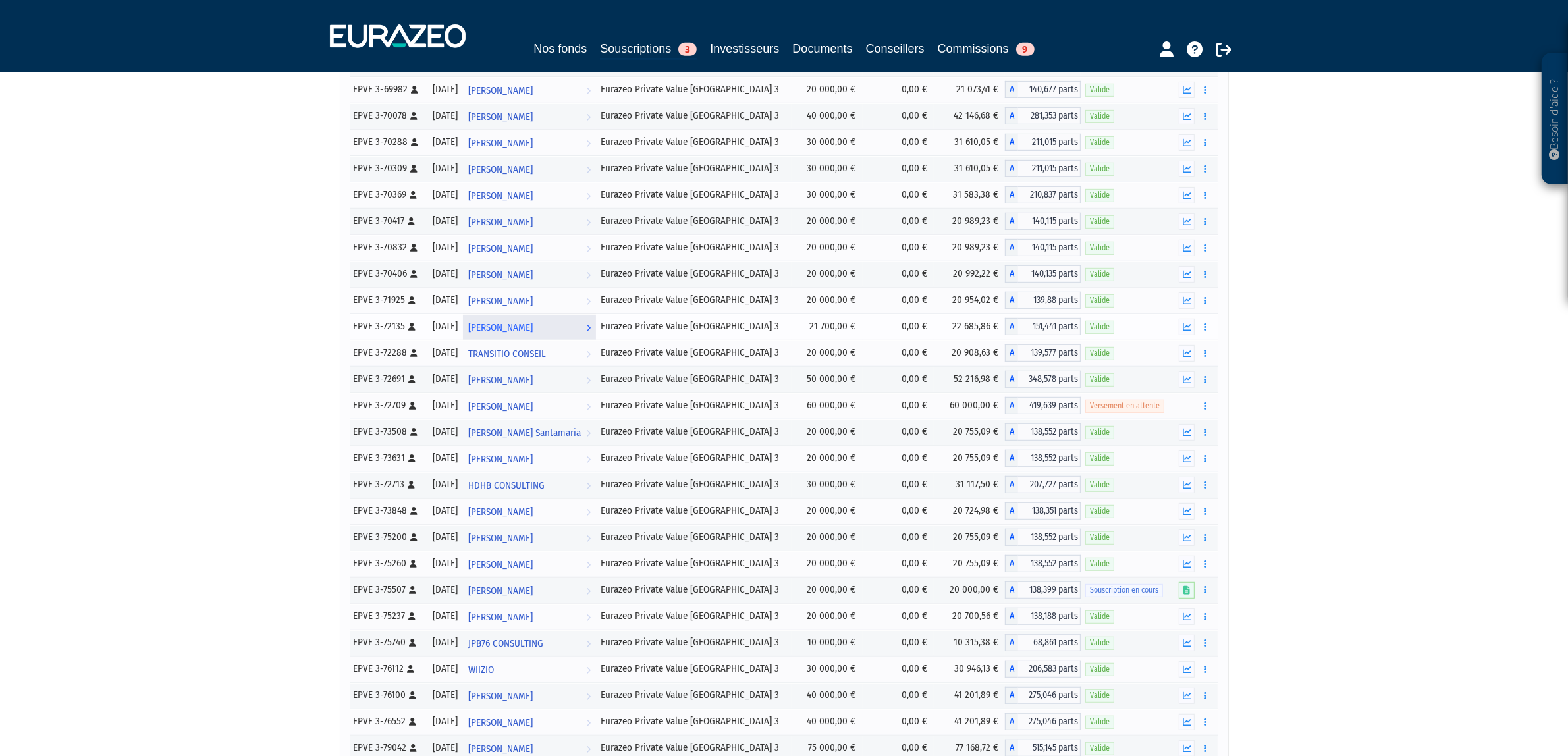
scroll to position [910, 0]
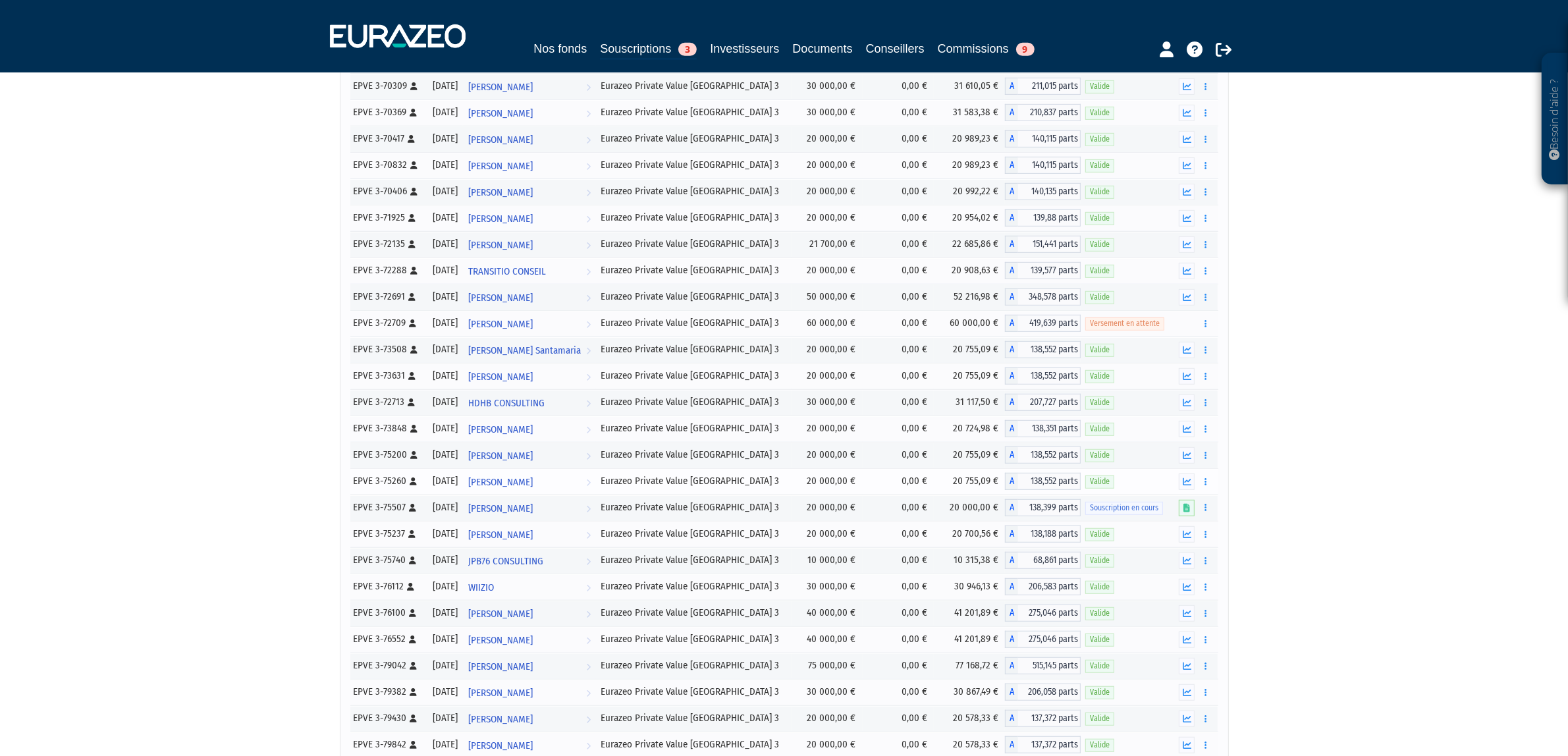
drag, startPoint x: 433, startPoint y: 469, endPoint x: 1068, endPoint y: 497, distance: 635.6
click at [1068, 497] on tbody "AGILECH" at bounding box center [784, 507] width 868 height 2342
click at [1345, 539] on div "Besoin d'aide ? × J'ai besoin d'aide Si vous avez une question à propos du fonc…" at bounding box center [784, 405] width 1568 height 2631
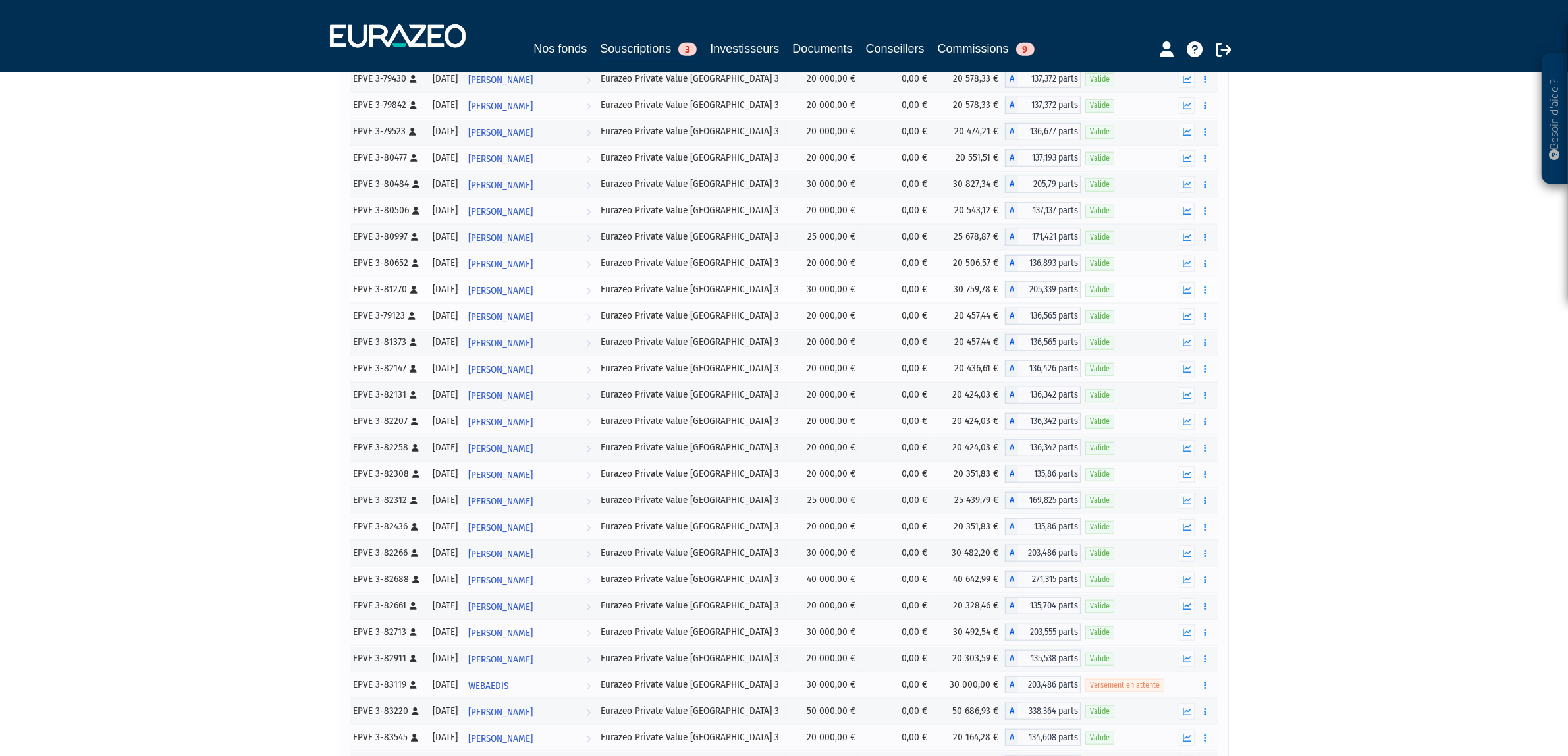
scroll to position [1569, 0]
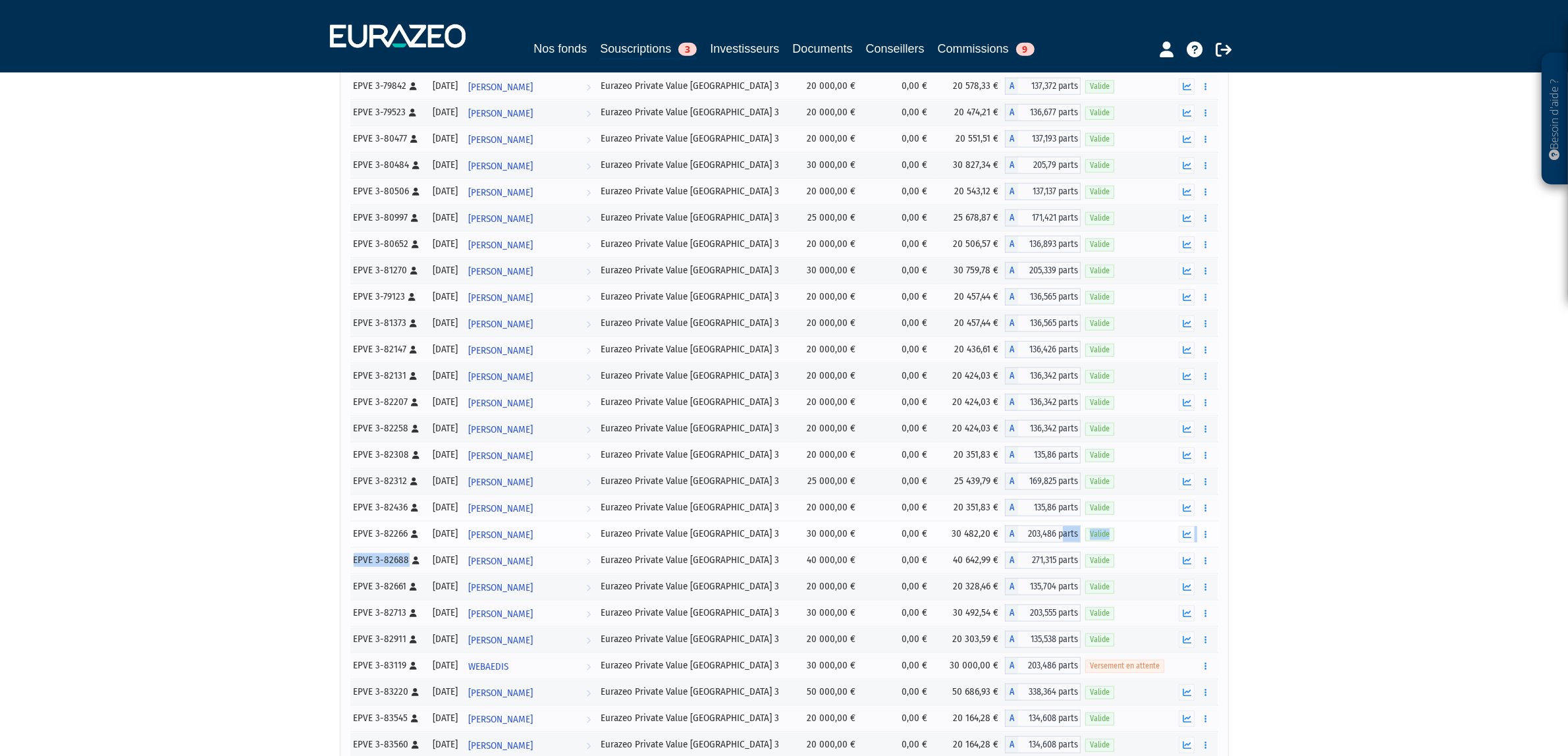
drag, startPoint x: 428, startPoint y: 579, endPoint x: 1062, endPoint y: 565, distance: 634.2
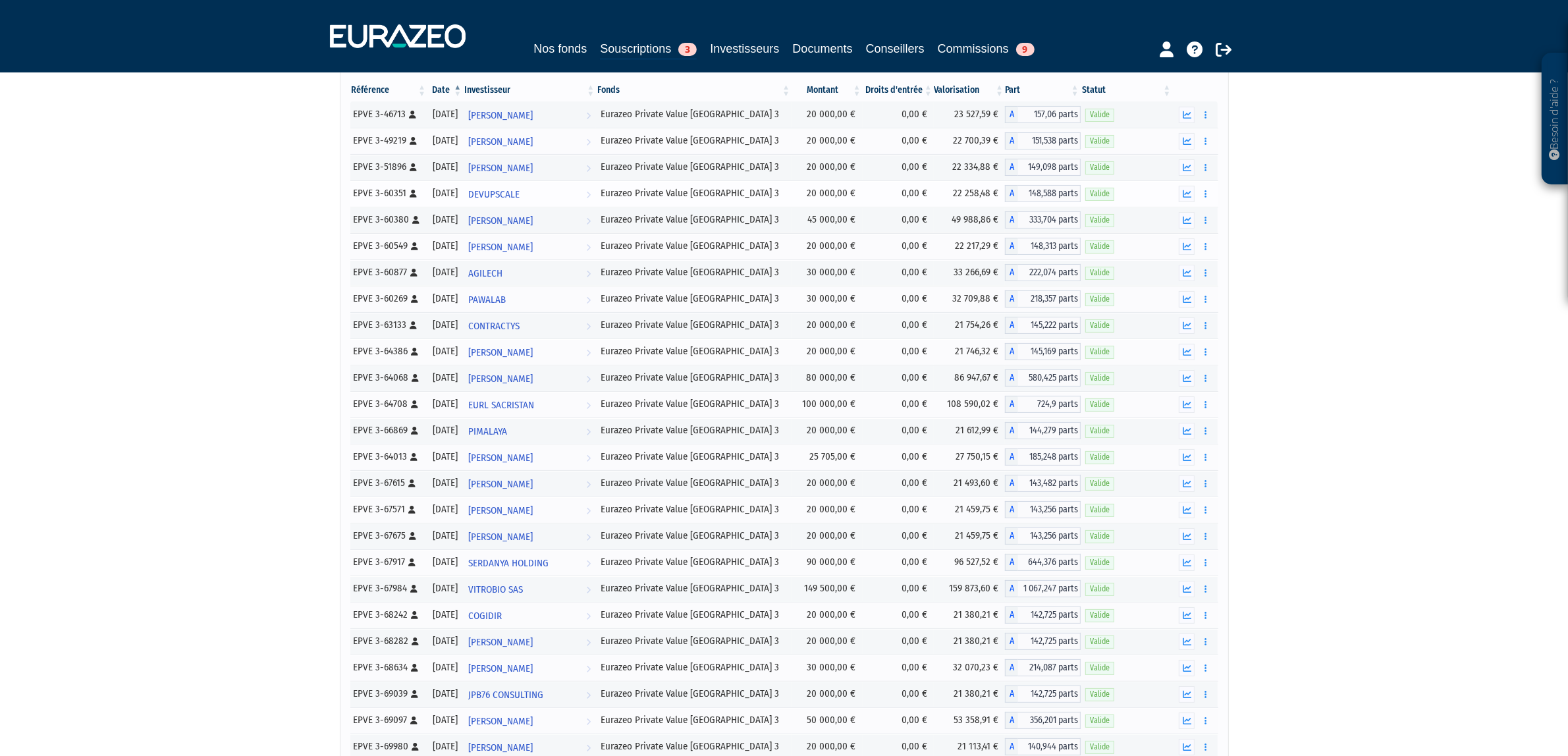
scroll to position [145, 0]
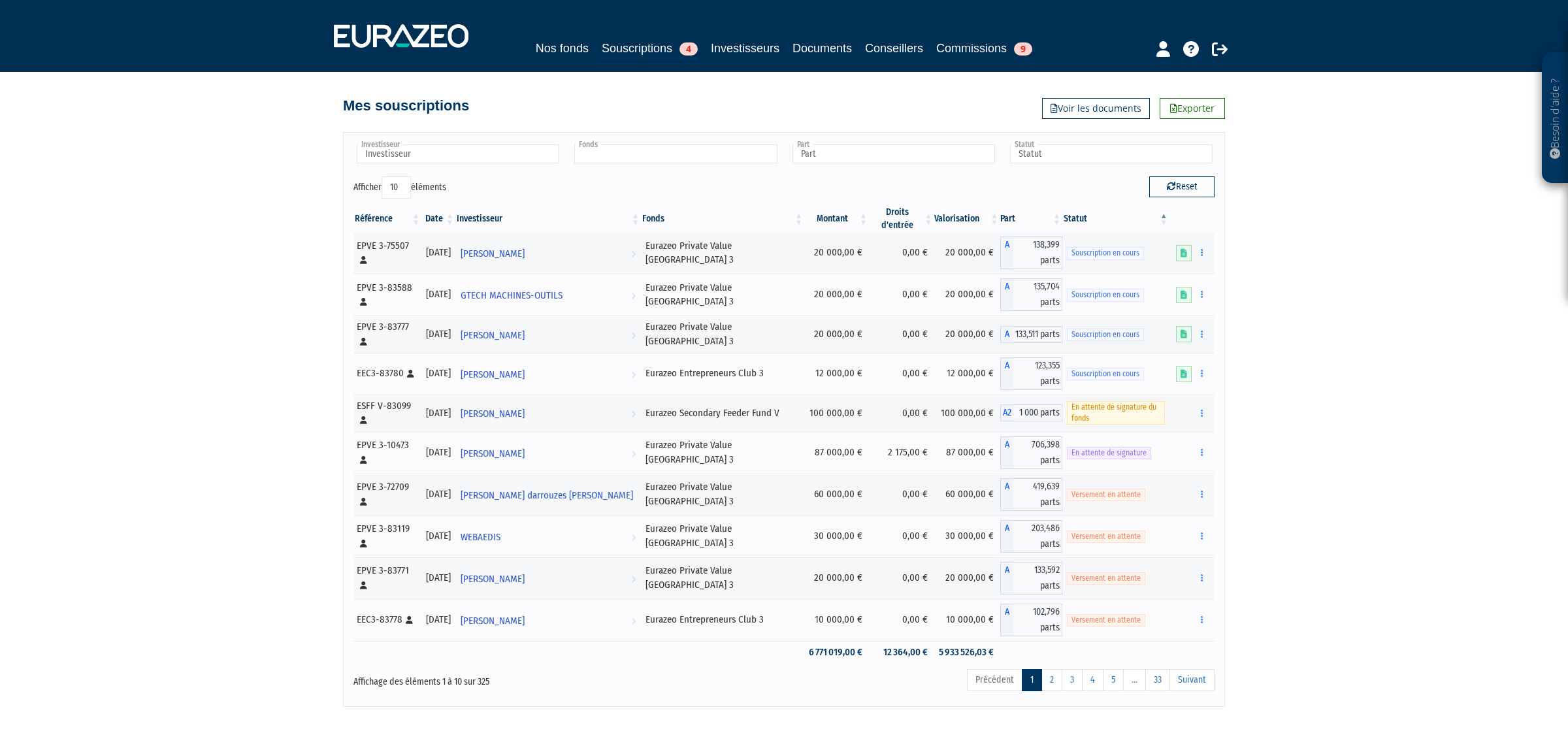
type input "Fonds"
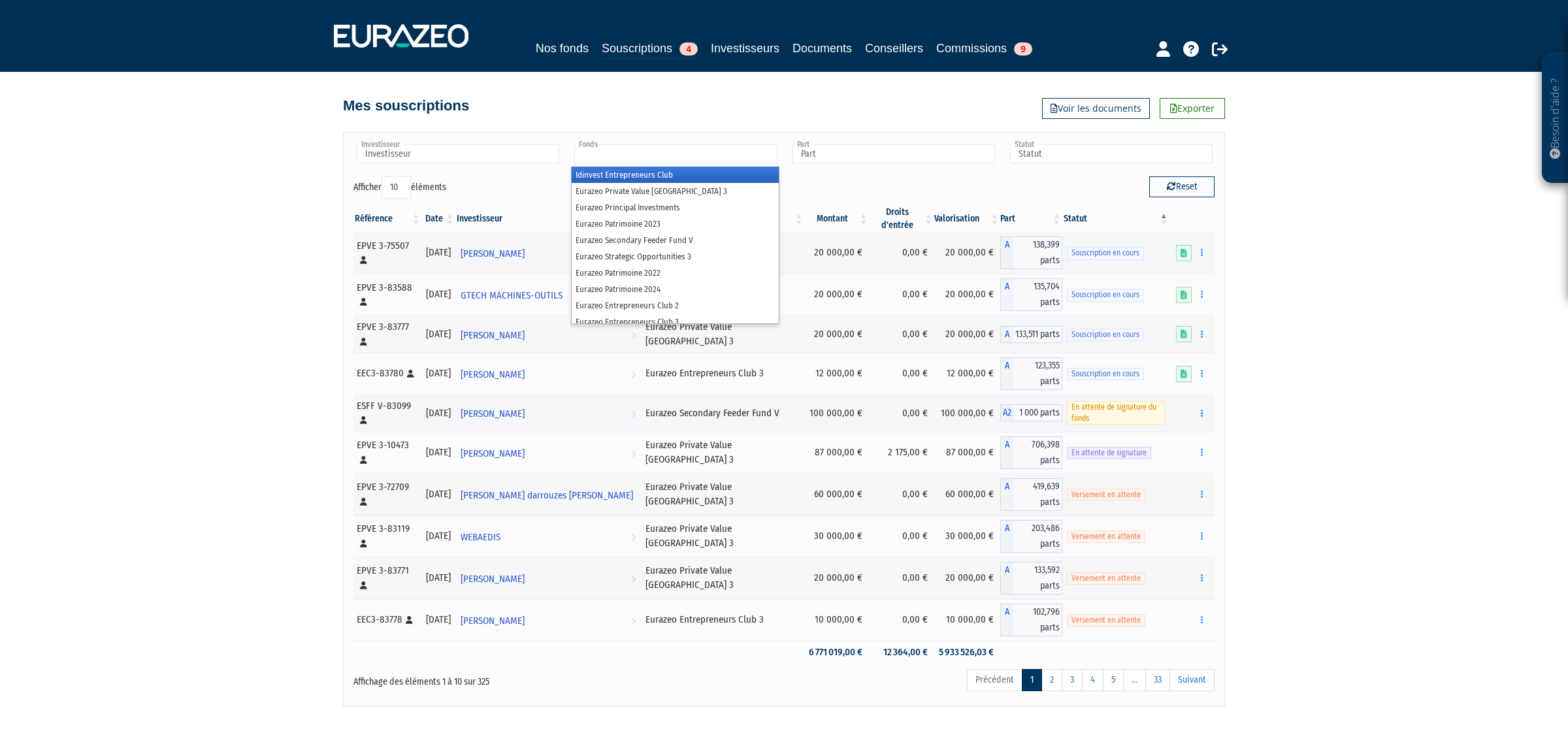
click at [673, 157] on input "text" at bounding box center [676, 154] width 203 height 19
type input "eurazeo"
click at [654, 168] on li "Eurazeo Private Value Europe 3" at bounding box center [675, 174] width 207 height 16
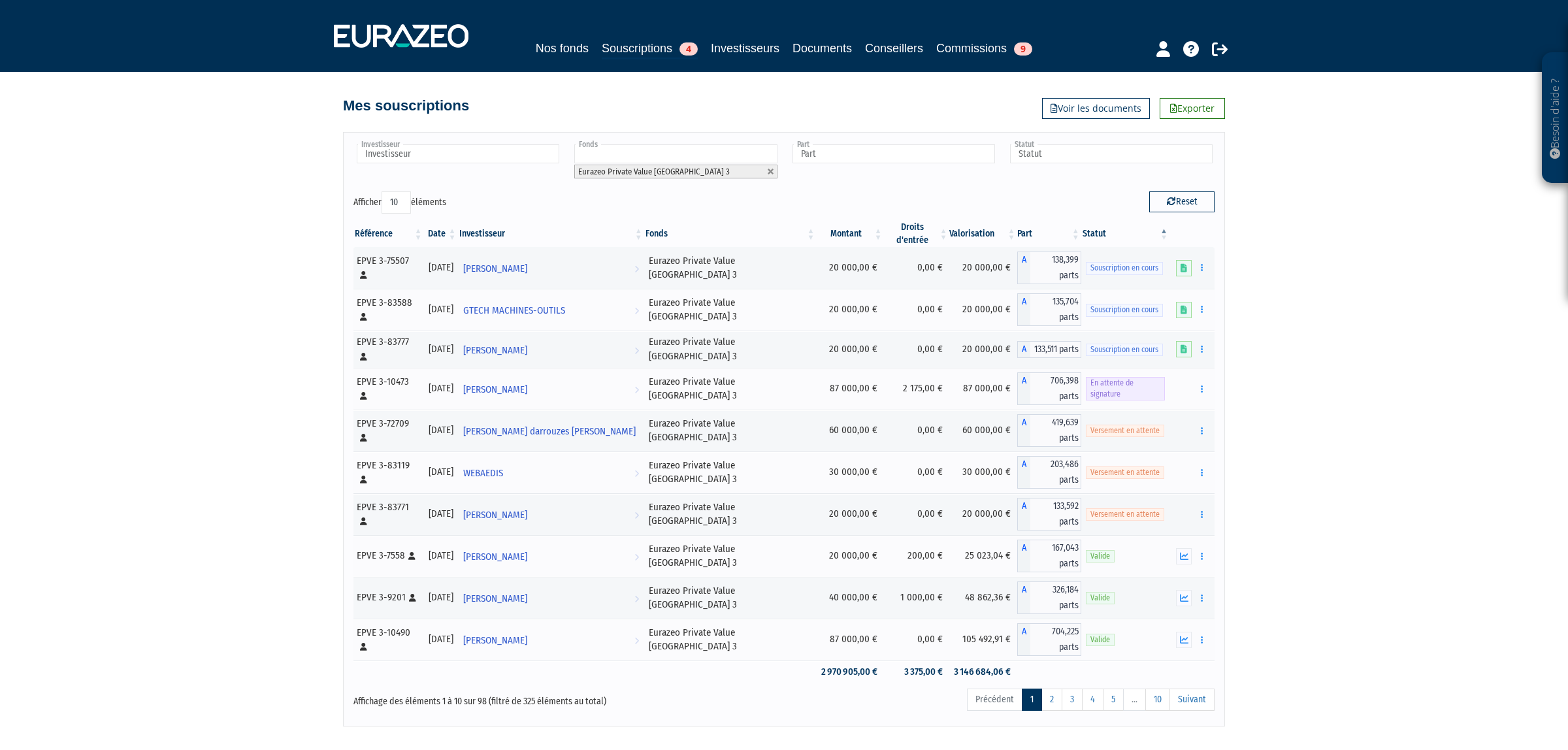
click at [1026, 138] on div "Investisseur 922E VENTURES AGILECH ARTHUR VEITH Adam Smith Adriaan DETAVERNIER …" at bounding box center [784, 430] width 882 height 595
click at [1039, 147] on input "text" at bounding box center [1112, 154] width 203 height 19
click at [1056, 235] on li "Valide" at bounding box center [1110, 240] width 207 height 16
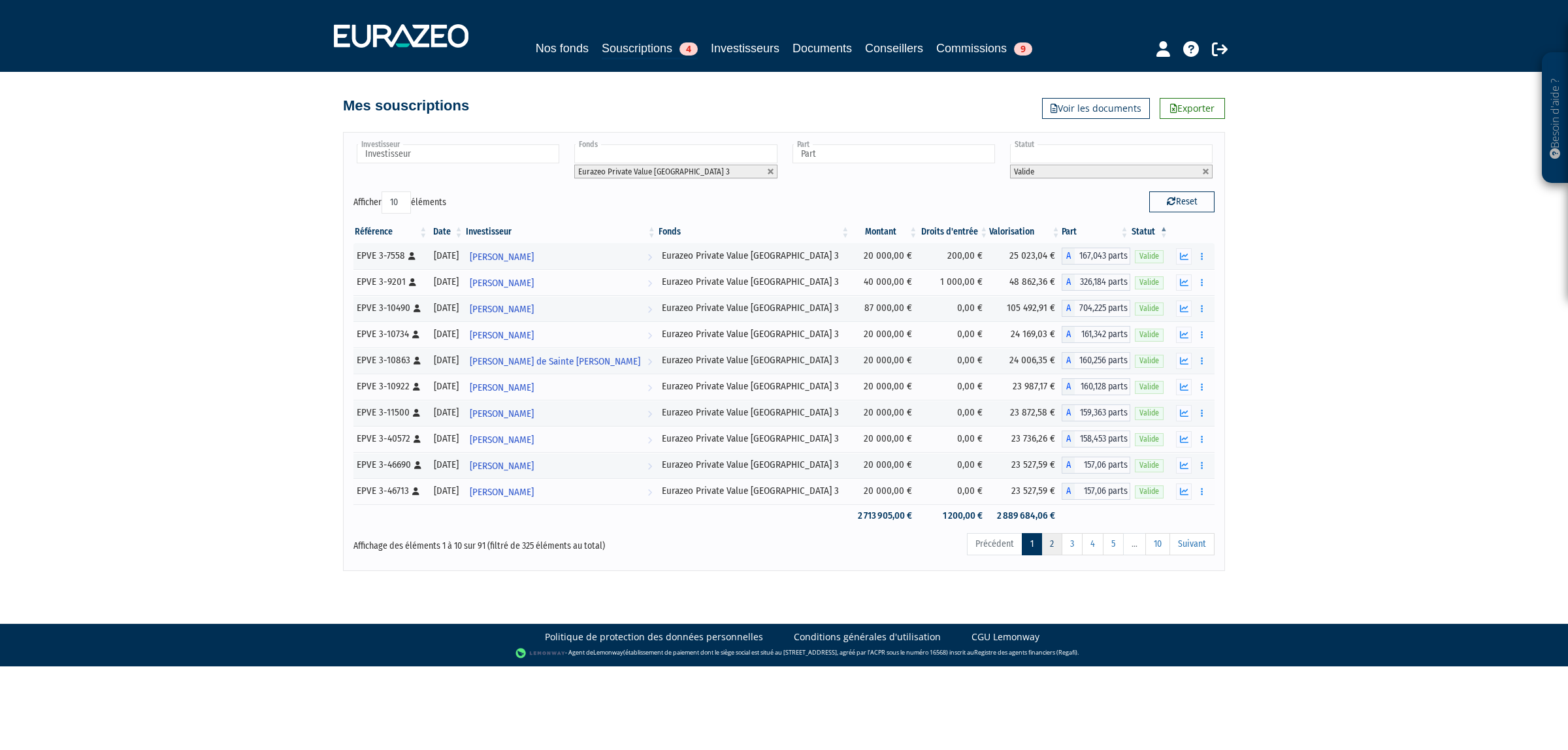
click at [1049, 548] on link "2" at bounding box center [1052, 544] width 21 height 22
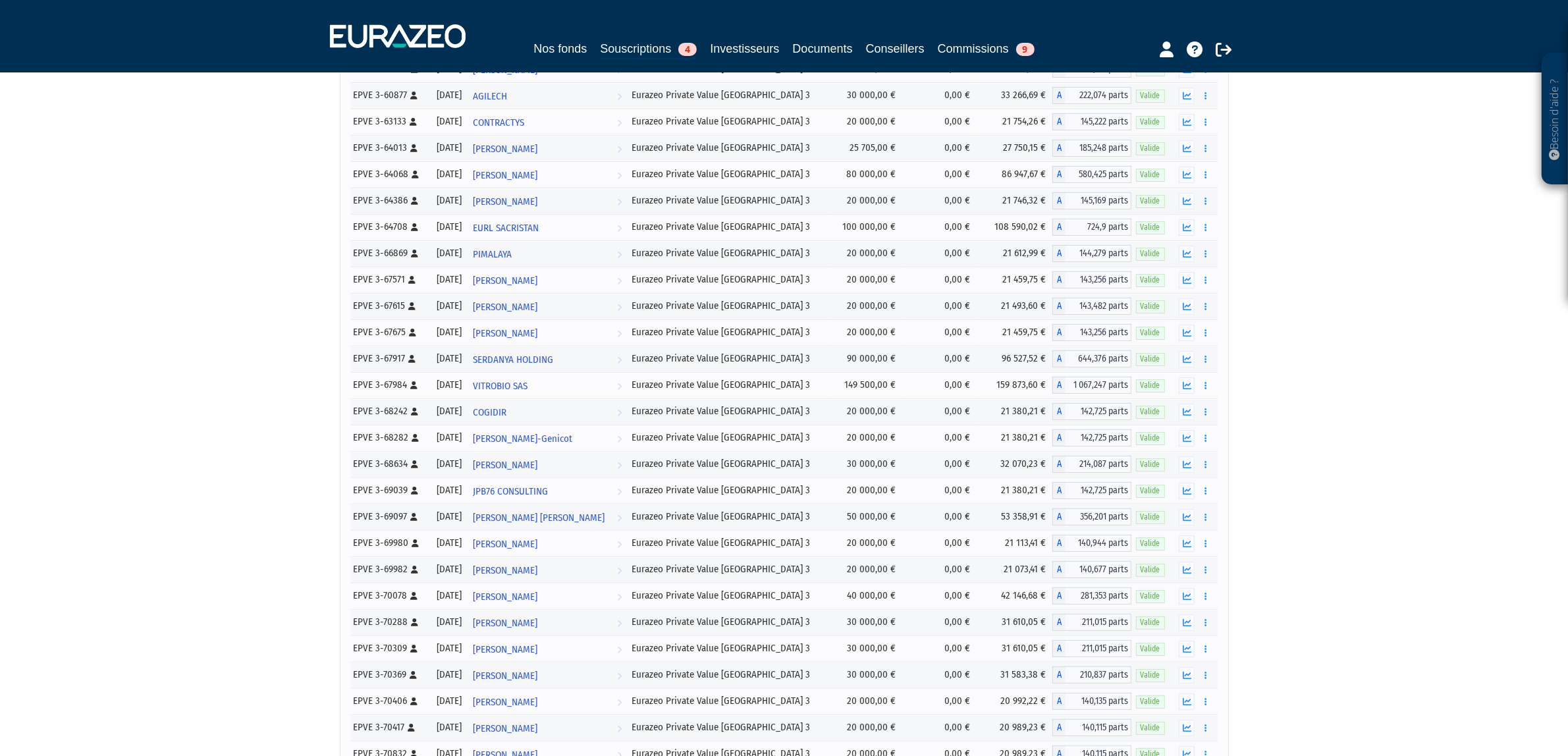
scroll to position [486, 0]
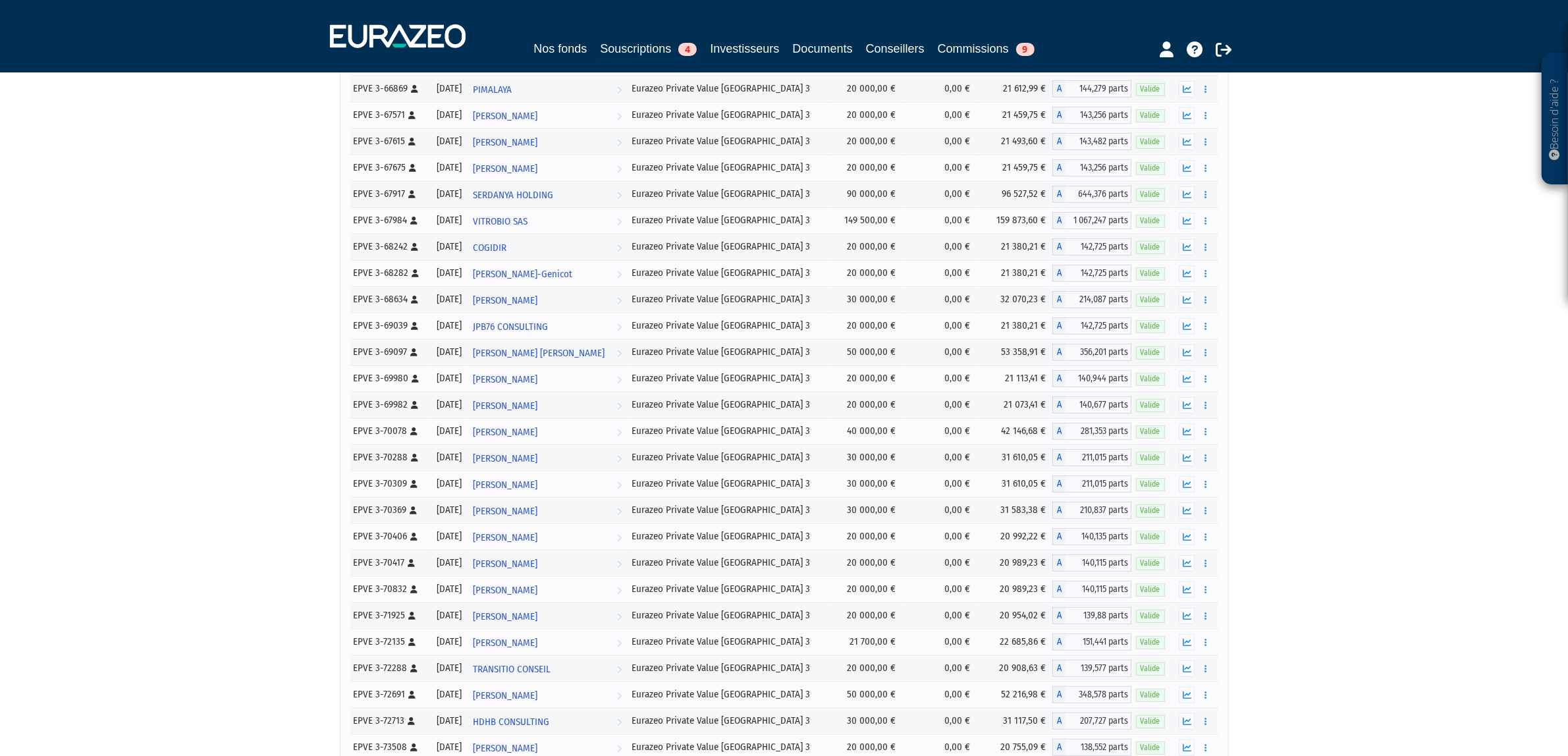
click at [545, 240] on tr "EPVE 3-68242 [Français] Personne physique 12/07/2024 COGIDIR Voir l'investisseu…" at bounding box center [784, 247] width 868 height 26
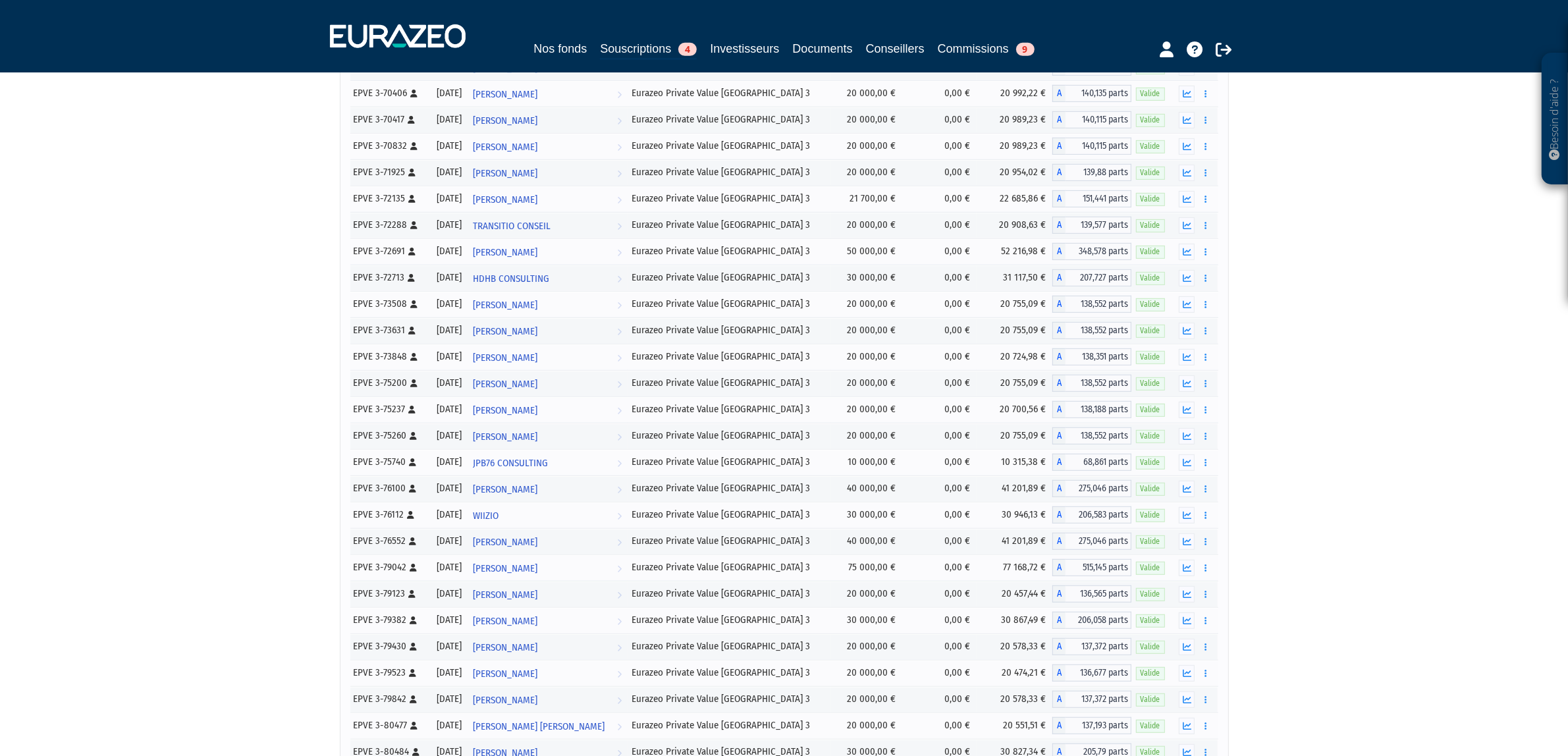
scroll to position [930, 0]
drag, startPoint x: 431, startPoint y: 397, endPoint x: 738, endPoint y: 492, distance: 321.4
click at [738, 492] on tbody "PAWALAB" at bounding box center [784, 393] width 868 height 2157
click at [1316, 399] on div "Besoin d'aide ? × J'ai besoin d'aide Si vous avez une question à propos du fonc…" at bounding box center [784, 294] width 1568 height 2447
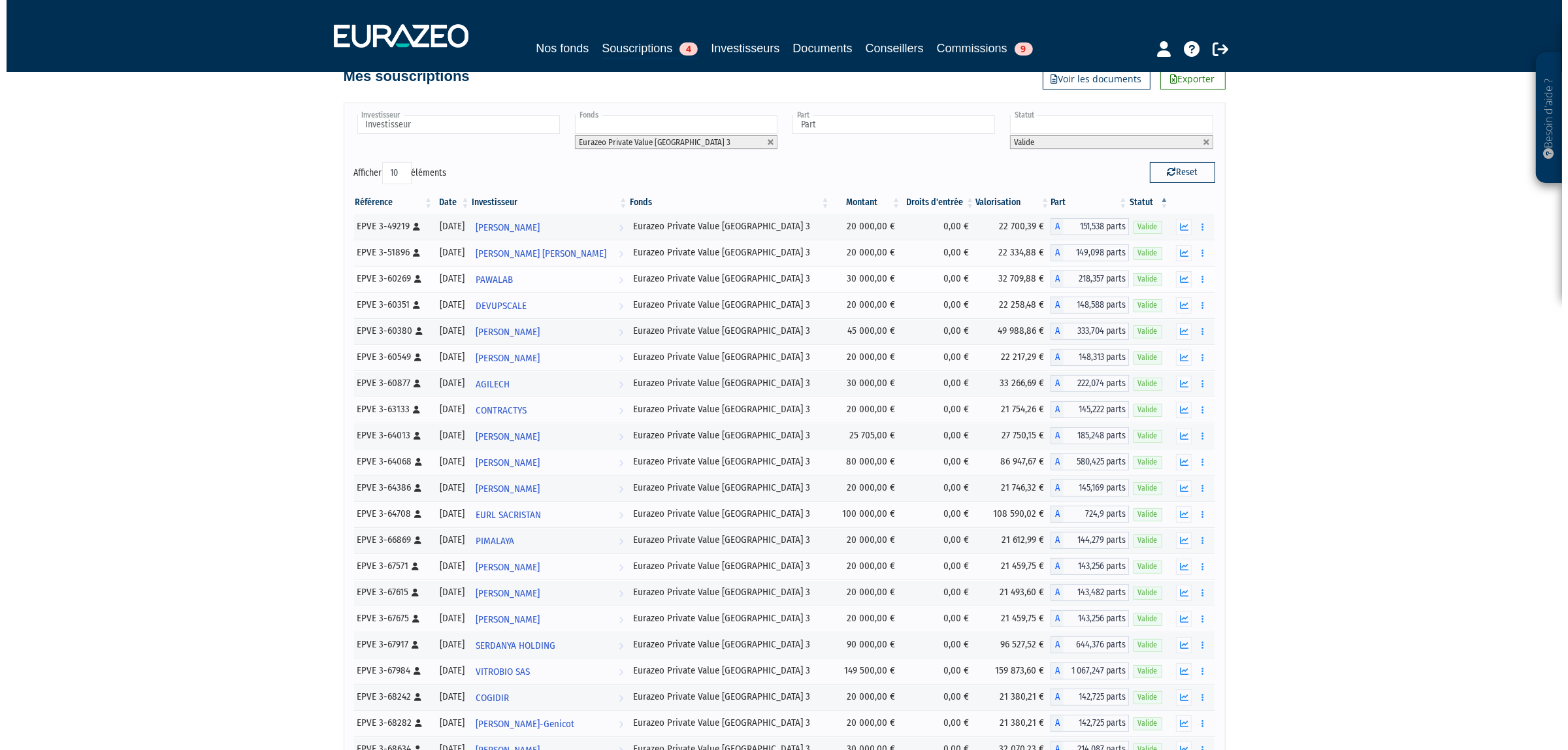
scroll to position [0, 0]
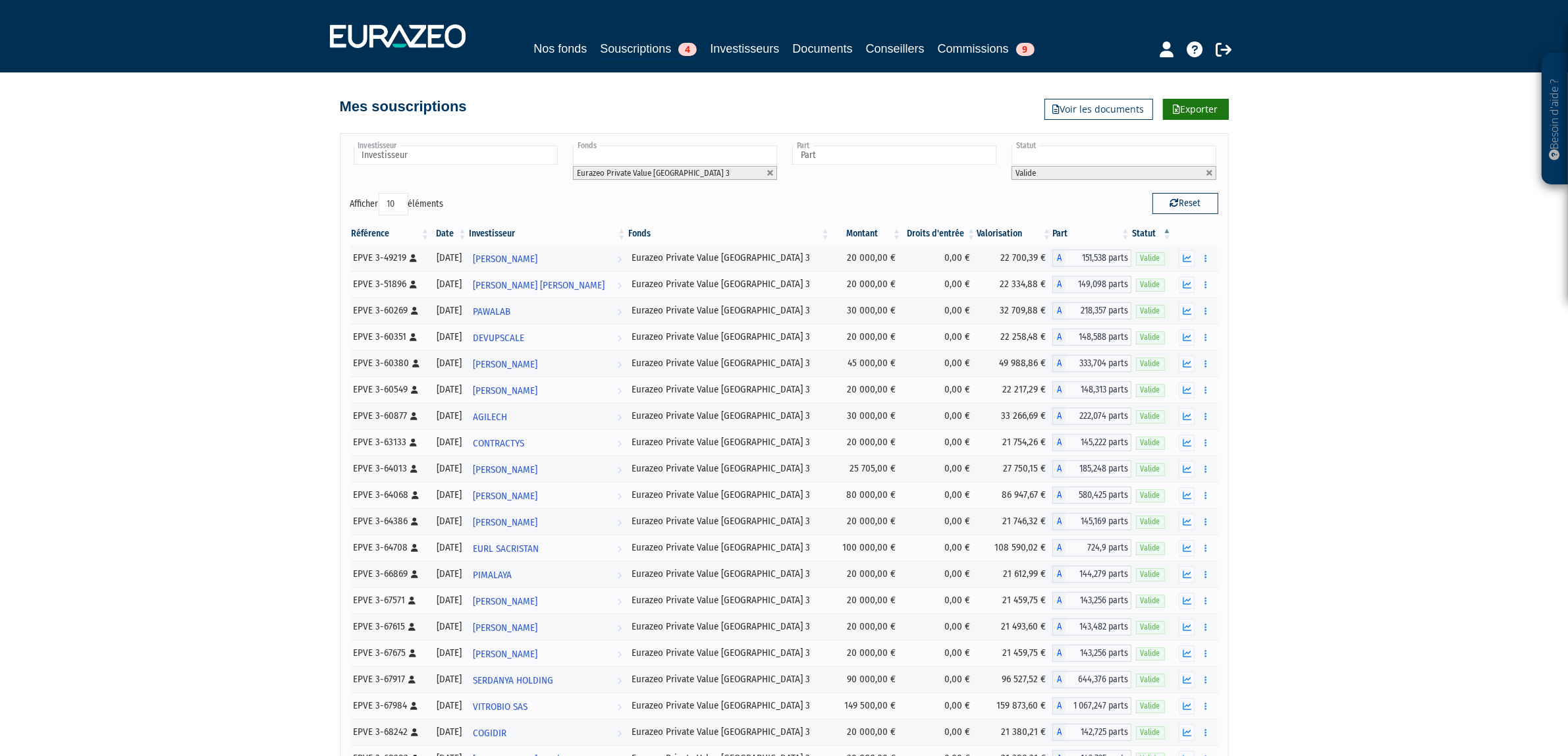
click at [1202, 109] on link "Exporter" at bounding box center [1196, 109] width 66 height 21
click at [468, 242] on th "Date" at bounding box center [449, 233] width 37 height 22
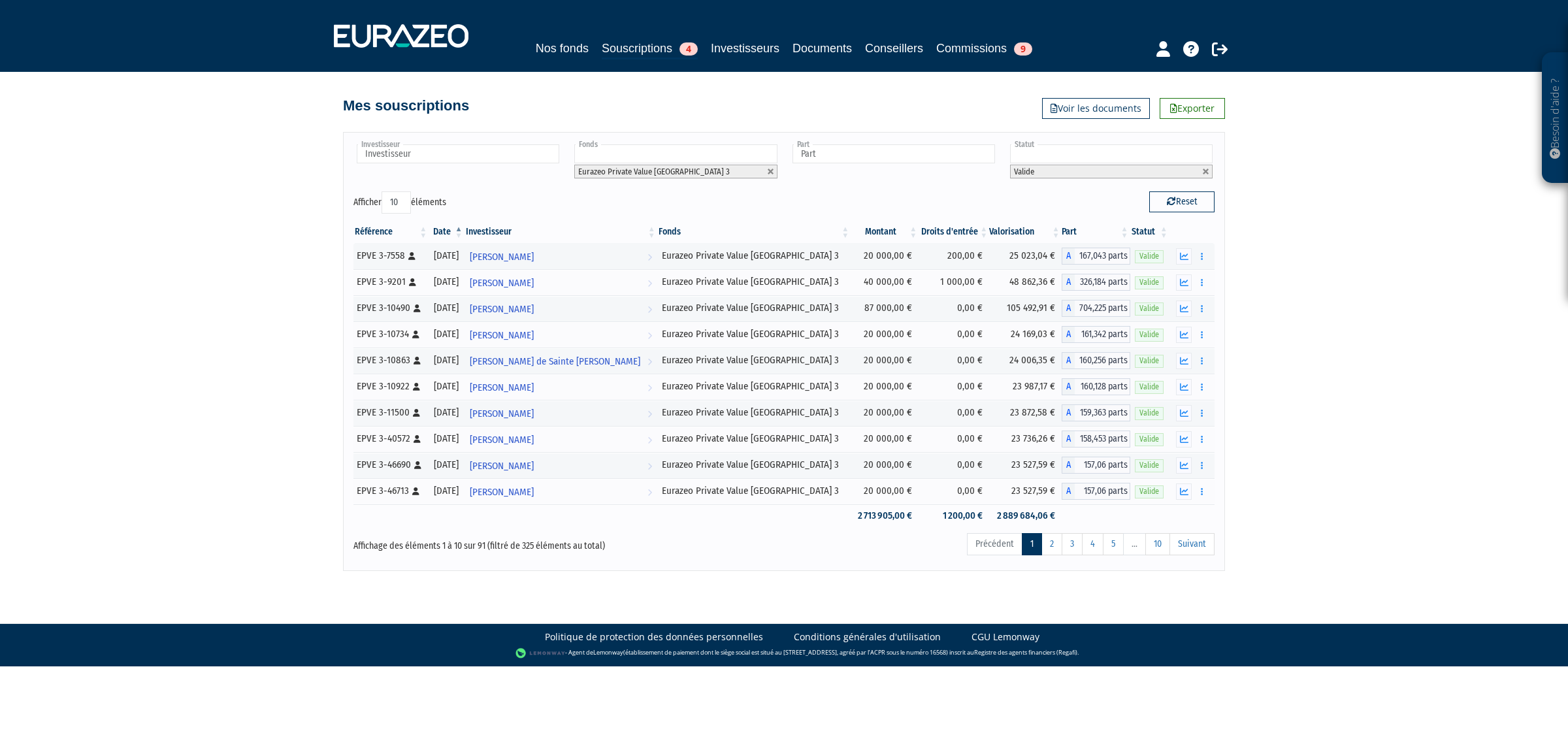
click at [464, 230] on th "Date" at bounding box center [446, 231] width 35 height 22
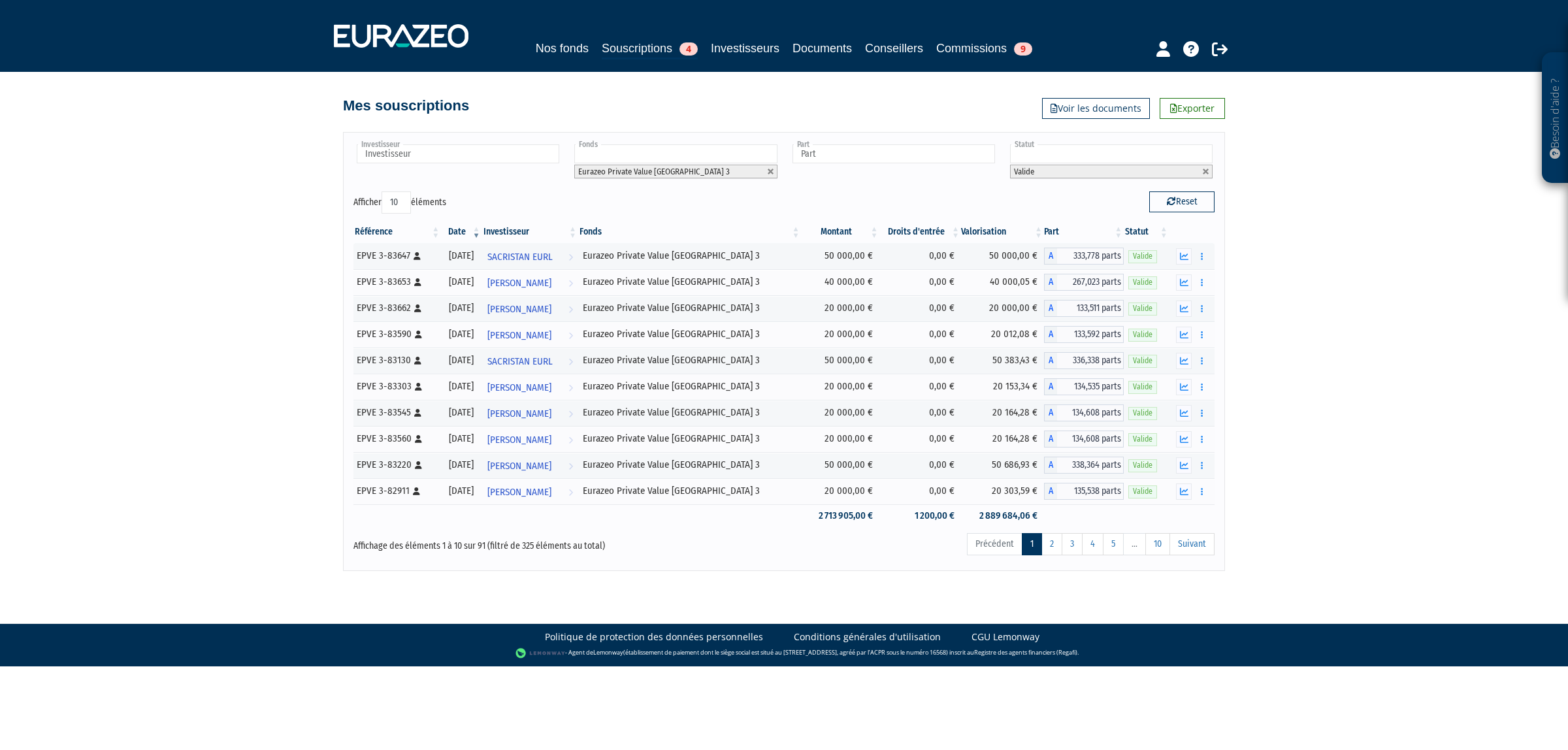
click at [448, 236] on th "Date" at bounding box center [461, 231] width 41 height 22
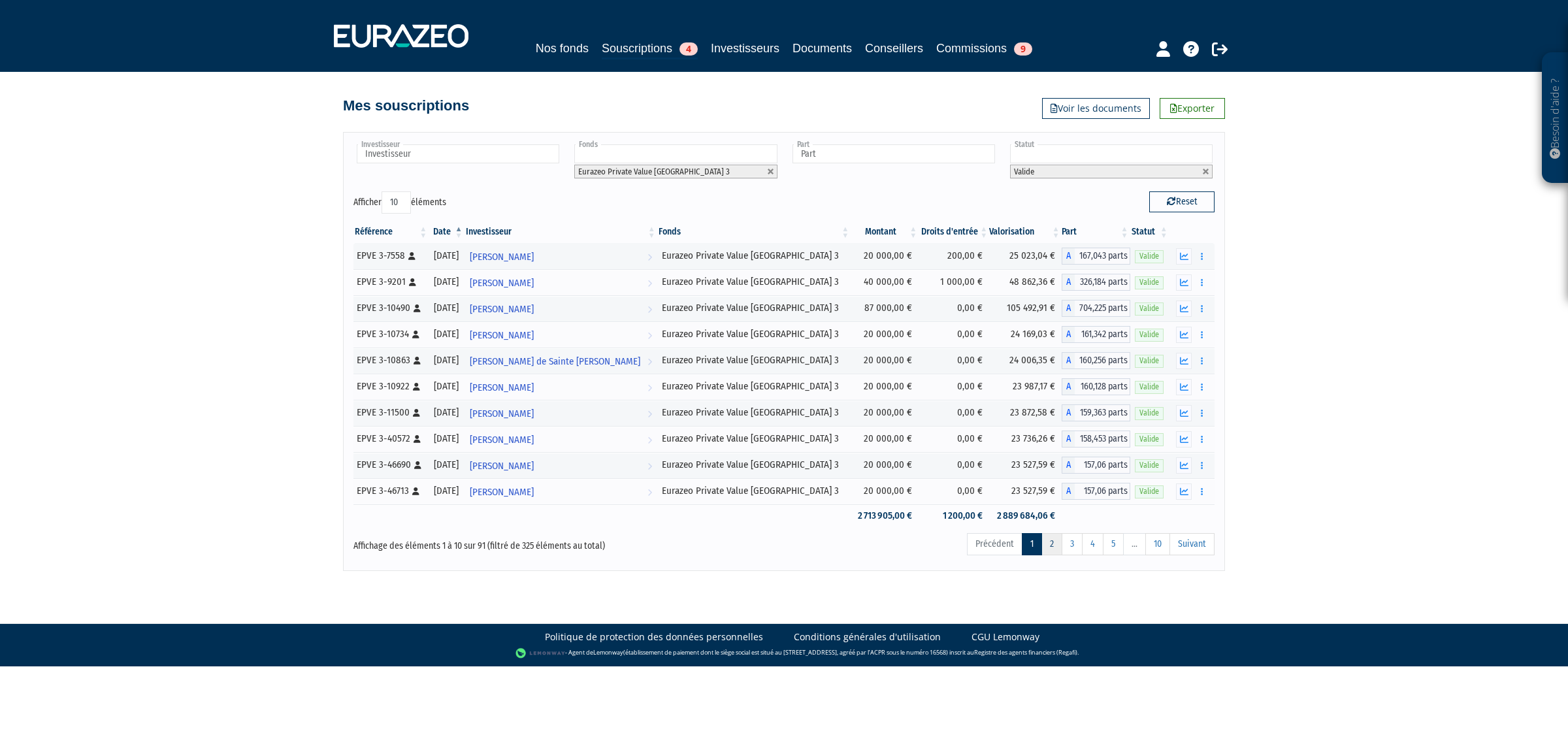
click at [1047, 554] on link "2" at bounding box center [1052, 544] width 21 height 22
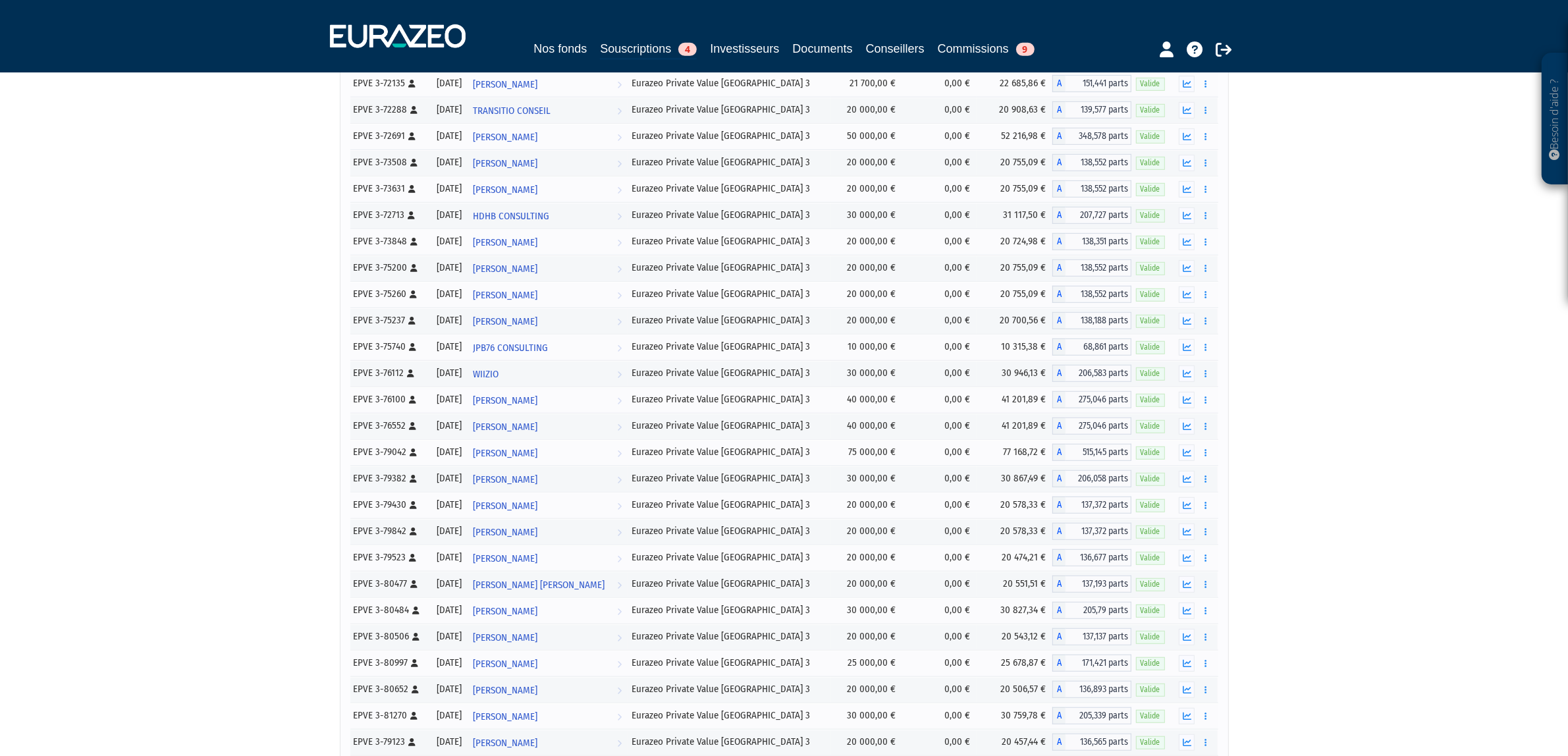
scroll to position [967, 0]
click at [1511, 389] on div "Besoin d'aide ? × J'ai besoin d'aide Si vous avez une question à propos du fonc…" at bounding box center [784, 256] width 1568 height 2447
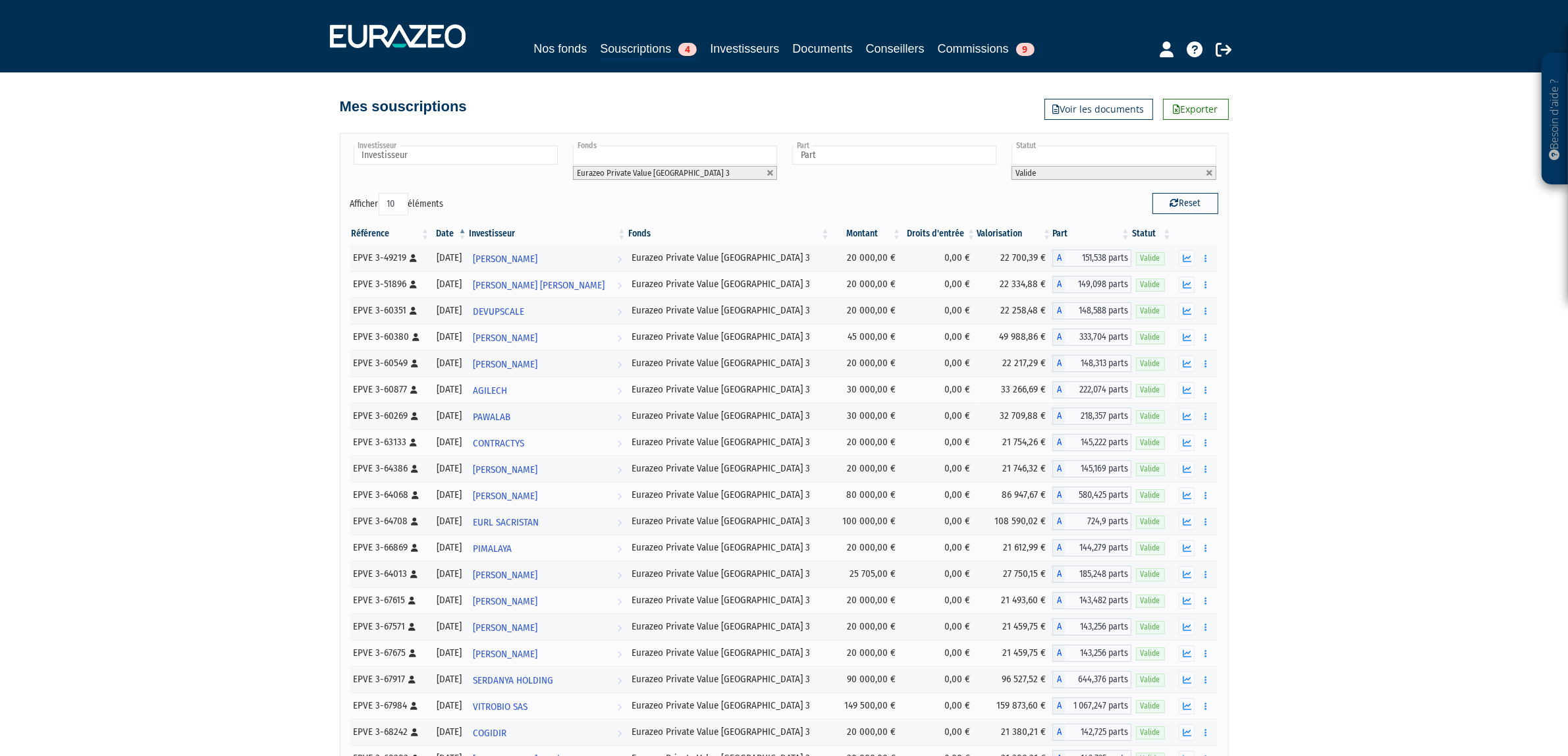
scroll to position [1, 0]
click at [1187, 116] on link "Exporter" at bounding box center [1196, 108] width 66 height 21
